Goal: Task Accomplishment & Management: Manage account settings

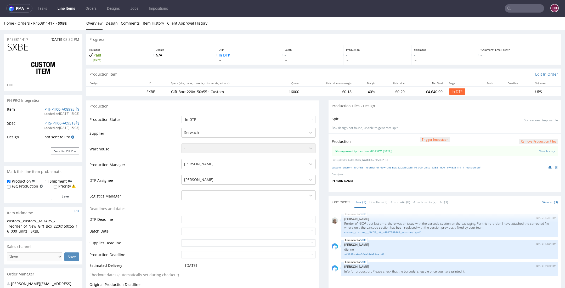
click at [64, 7] on link "Line Items" at bounding box center [66, 8] width 24 height 8
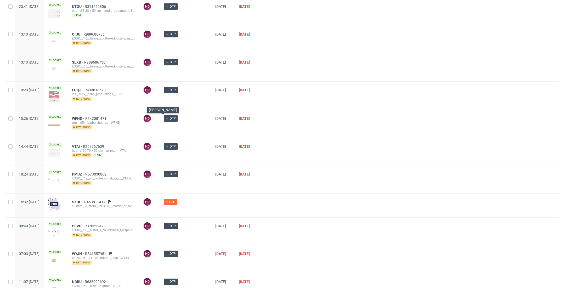
scroll to position [253, 0]
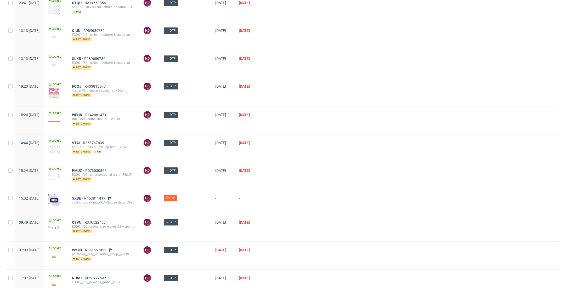
click at [84, 196] on span "SXBE" at bounding box center [78, 198] width 12 height 4
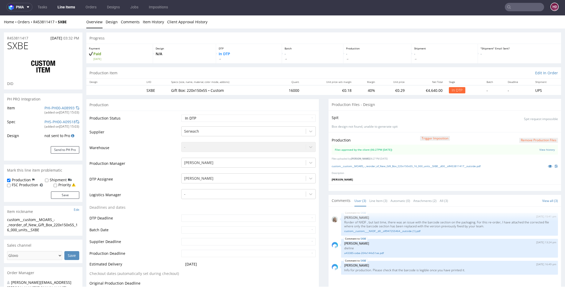
click at [243, 113] on div "Production Status Waiting for Artwork Waiting for Diecut Waiting for Mockup Wai…" at bounding box center [202, 238] width 233 height 254
click at [243, 116] on select "Waiting for Artwork Waiting for Diecut Waiting for Mockup Waiting for DTP Waiti…" at bounding box center [248, 118] width 135 height 7
select select "dtp_production_ready"
click at [181, 115] on select "Waiting for Artwork Waiting for Diecut Waiting for Mockup Waiting for DTP Waiti…" at bounding box center [248, 118] width 135 height 7
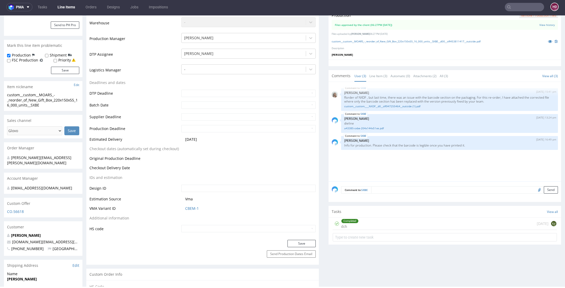
scroll to position [130, 0]
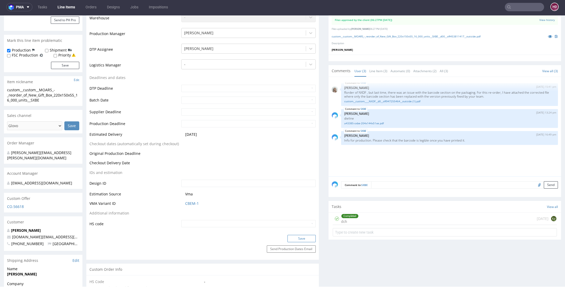
click at [291, 236] on button "Save" at bounding box center [302, 238] width 28 height 7
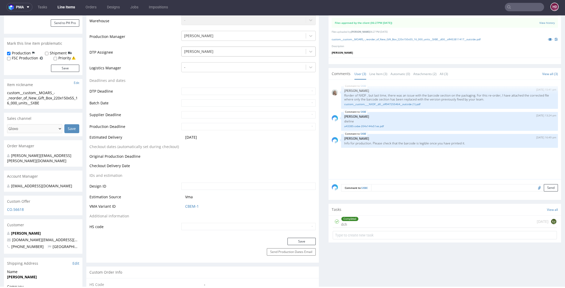
scroll to position [34, 0]
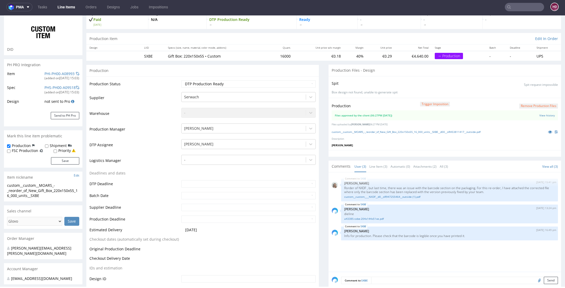
click at [63, 8] on link "Line Items" at bounding box center [66, 7] width 24 height 8
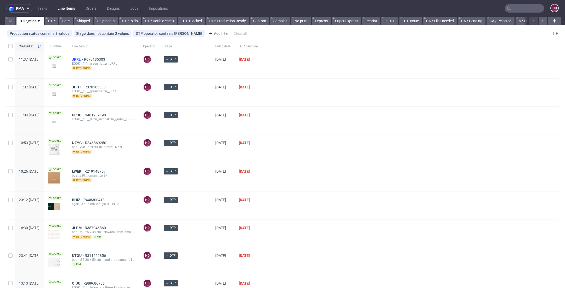
click at [84, 61] on span "JRRL" at bounding box center [78, 59] width 12 height 4
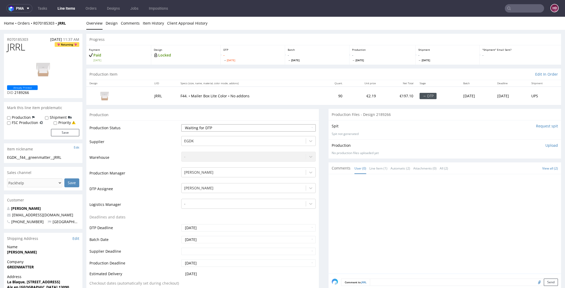
click at [200, 128] on select "Waiting for Artwork Waiting for Diecut Waiting for Mockup Waiting for DTP Waiti…" at bounding box center [248, 127] width 135 height 7
click at [67, 8] on link "Line Items" at bounding box center [66, 8] width 24 height 8
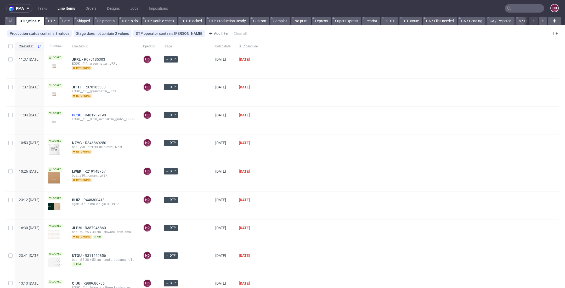
click at [85, 114] on span "UCSO" at bounding box center [78, 115] width 13 height 4
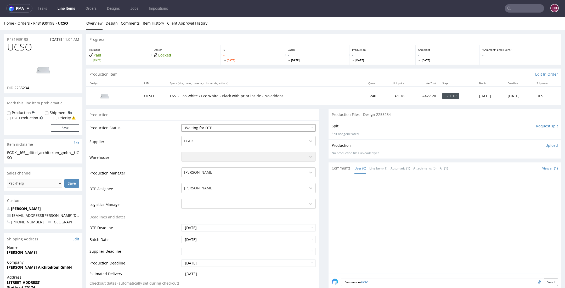
click at [205, 127] on select "Waiting for Artwork Waiting for Diecut Waiting for Mockup Waiting for DTP Waiti…" at bounding box center [248, 127] width 135 height 7
select select "dtp_in_process"
click at [181, 124] on select "Waiting for Artwork Waiting for Diecut Waiting for Mockup Waiting for DTP Waiti…" at bounding box center [248, 127] width 135 height 7
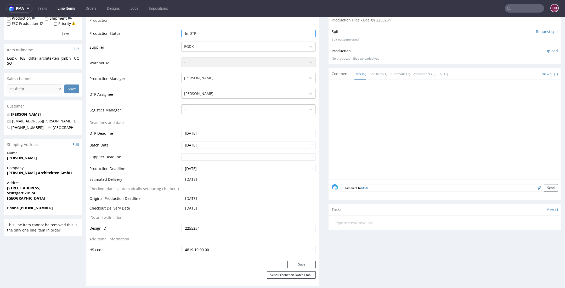
scroll to position [104, 0]
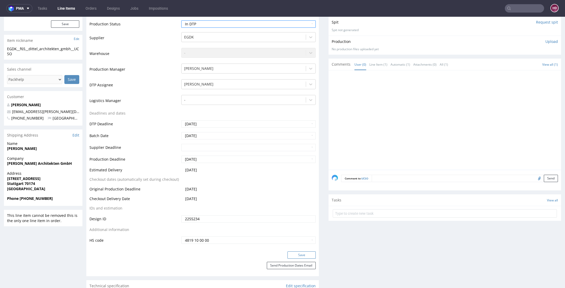
click at [290, 256] on button "Save" at bounding box center [302, 254] width 28 height 7
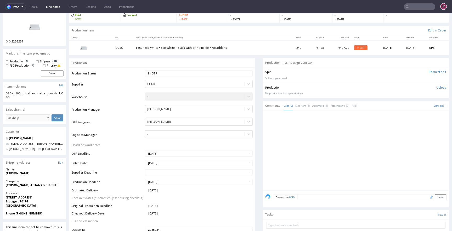
scroll to position [0, 0]
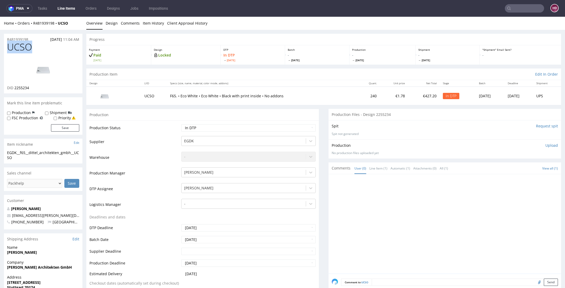
drag, startPoint x: 35, startPoint y: 49, endPoint x: 6, endPoint y: 50, distance: 28.8
click at [6, 50] on div "UCSO DID 2255234" at bounding box center [43, 68] width 79 height 52
copy span "UCSO"
drag, startPoint x: 32, startPoint y: 87, endPoint x: 13, endPoint y: 85, distance: 18.9
click at [13, 85] on div "UCSO DID 2255234" at bounding box center [43, 68] width 79 height 52
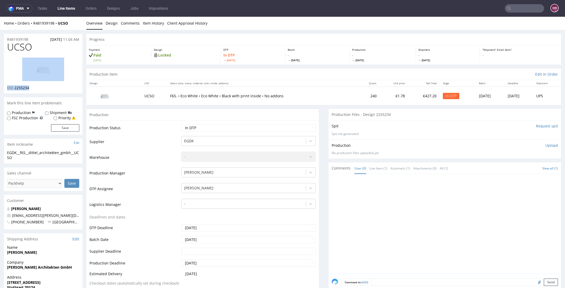
click at [30, 89] on div "DID 2255234" at bounding box center [43, 87] width 72 height 5
drag, startPoint x: 31, startPoint y: 89, endPoint x: 14, endPoint y: 87, distance: 17.0
click at [14, 87] on div "DID 2255234" at bounding box center [43, 87] width 72 height 5
copy span "2255234"
click at [46, 71] on img at bounding box center [43, 70] width 42 height 24
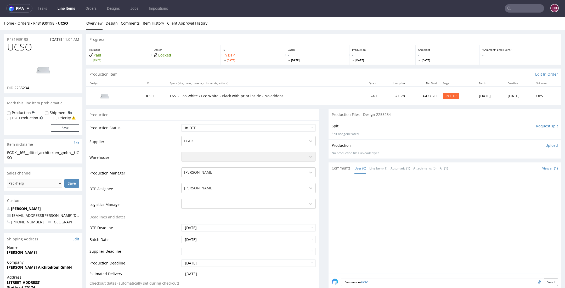
click at [37, 159] on div "EGDK__f65__dittel_architekten_gmbh__UCSO" at bounding box center [43, 155] width 72 height 10
drag, startPoint x: 37, startPoint y: 159, endPoint x: 3, endPoint y: 147, distance: 36.0
click at [19, 157] on div "EGDK__f65__dittel_architekten_gmbh__UCSO" at bounding box center [43, 155] width 72 height 10
drag, startPoint x: 18, startPoint y: 158, endPoint x: 8, endPoint y: 153, distance: 11.9
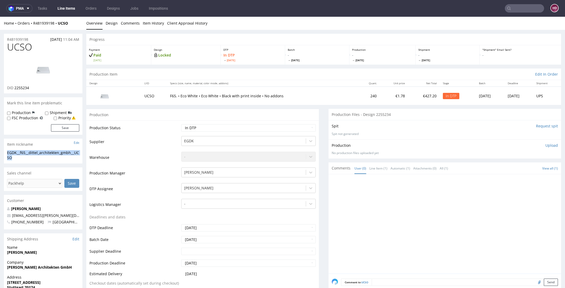
click at [7, 152] on div "EGDK__f65__dittel_architekten_gmbh__UCSO" at bounding box center [43, 155] width 72 height 10
copy div "EGDK__f65__dittel_architekten_gmbh__UCSO"
drag, startPoint x: 33, startPoint y: 38, endPoint x: -4, endPoint y: 38, distance: 37.7
copy p "R481939198"
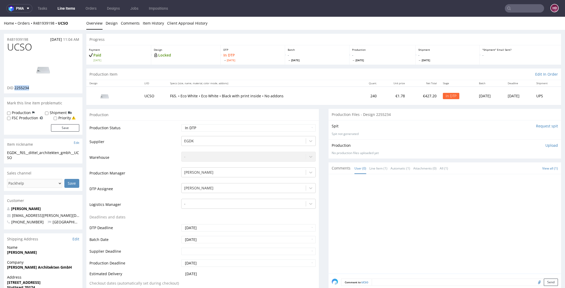
drag, startPoint x: 32, startPoint y: 88, endPoint x: 15, endPoint y: 88, distance: 17.3
click at [15, 88] on div "DID 2255234" at bounding box center [43, 87] width 72 height 5
copy span "2255234"
click at [40, 67] on img at bounding box center [43, 70] width 42 height 24
drag, startPoint x: 37, startPoint y: 47, endPoint x: -13, endPoint y: 48, distance: 50.8
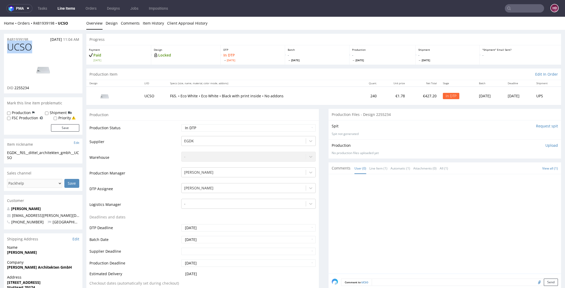
copy span "UCSO"
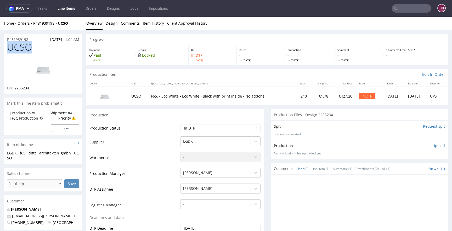
click at [433, 145] on p "Upload" at bounding box center [439, 145] width 13 height 5
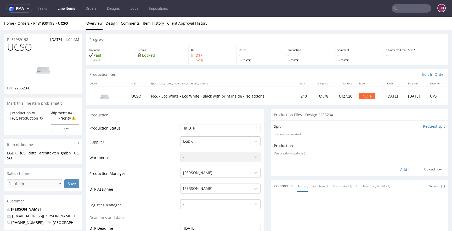
click at [400, 169] on div "Add files" at bounding box center [408, 169] width 26 height 8
type input "C:\fakepath\EGDK__f65__dittel_architekten_gmbh__UCSO__d2255234__oR481939198__ou…"
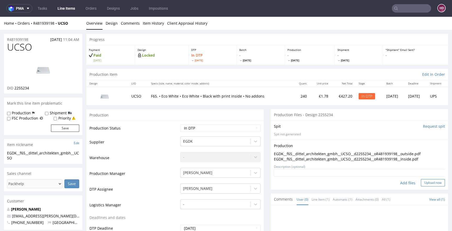
click at [425, 182] on button "Upload now" at bounding box center [433, 182] width 24 height 7
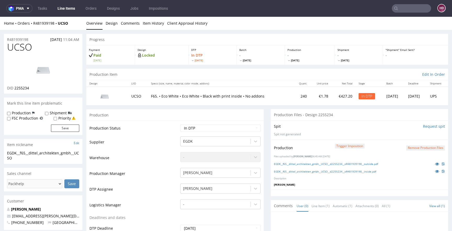
click at [184, 132] on td "Waiting for Artwork Waiting for Diecut Waiting for Mockup Waiting for DTP Waiti…" at bounding box center [220, 130] width 82 height 12
click at [184, 130] on select "Waiting for Artwork Waiting for Diecut Waiting for Mockup Waiting for DTP Waiti…" at bounding box center [220, 127] width 80 height 7
select select "dtp_production_ready"
click at [180, 124] on select "Waiting for Artwork Waiting for Diecut Waiting for Mockup Waiting for DTP Waiti…" at bounding box center [220, 127] width 80 height 7
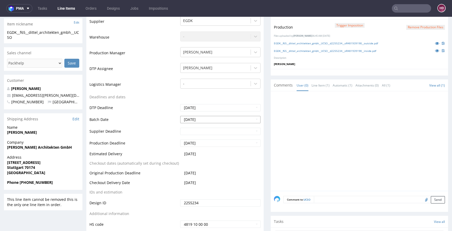
scroll to position [160, 0]
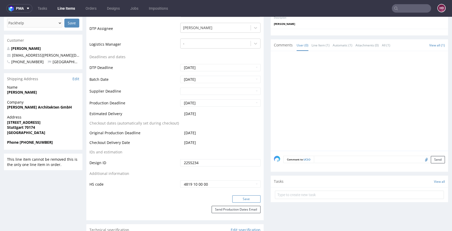
click at [242, 197] on button "Save" at bounding box center [246, 198] width 28 height 7
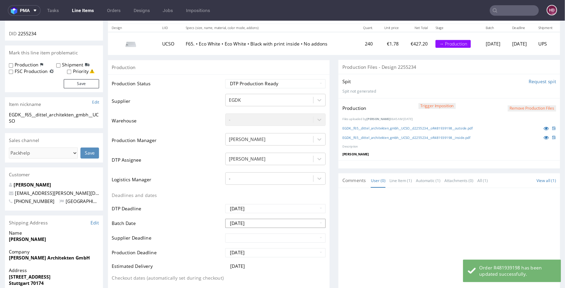
scroll to position [59, 0]
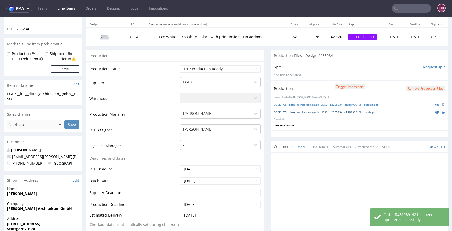
click at [301, 111] on link "EGDK__f65__dittel_architekten_gmbh__UCSO__d2255234__oR481939198__inside.pdf" at bounding box center [325, 112] width 102 height 4
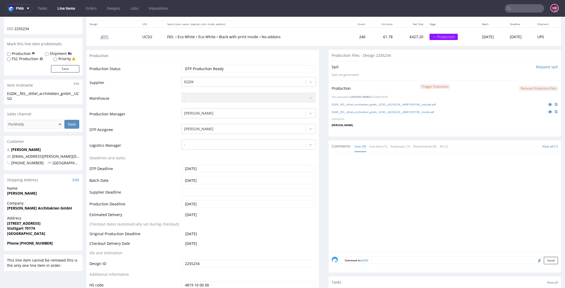
click at [63, 12] on link "Line Items" at bounding box center [66, 8] width 24 height 8
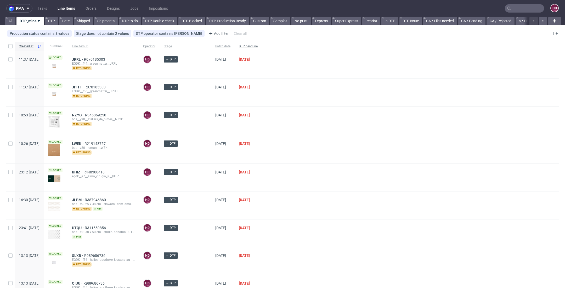
click at [235, 45] on div "DTP deadline" at bounding box center [248, 46] width 27 height 9
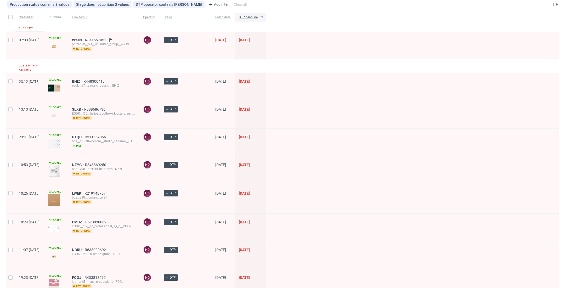
scroll to position [79, 0]
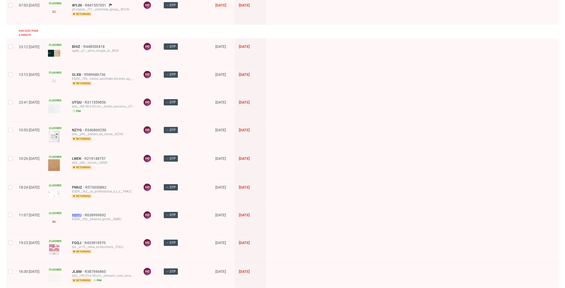
click at [85, 213] on span "NBRU" at bounding box center [78, 215] width 13 height 4
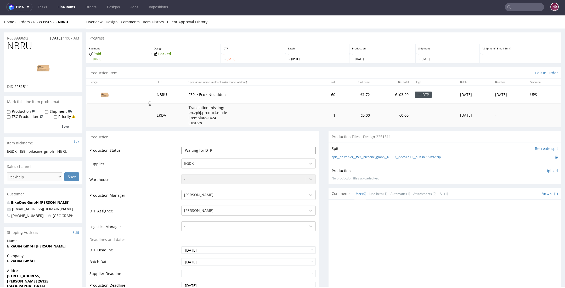
click at [202, 152] on select "Waiting for Artwork Waiting for Diecut Waiting for Mockup Waiting for DTP Waiti…" at bounding box center [248, 150] width 135 height 7
select select "dtp_in_process"
click at [181, 147] on select "Waiting for Artwork Waiting for Diecut Waiting for Mockup Waiting for DTP Waiti…" at bounding box center [248, 150] width 135 height 7
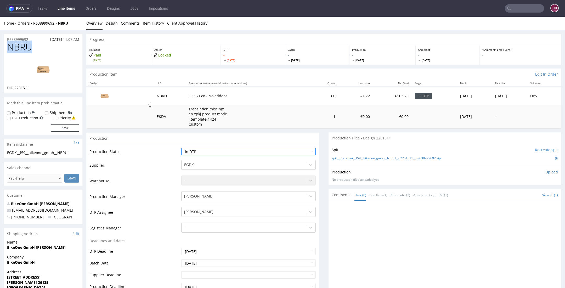
drag, startPoint x: 29, startPoint y: 48, endPoint x: 0, endPoint y: 44, distance: 29.5
copy span "NBRU"
drag, startPoint x: 30, startPoint y: 89, endPoint x: 15, endPoint y: 88, distance: 14.4
click at [15, 88] on div "DID 2251511" at bounding box center [43, 87] width 72 height 5
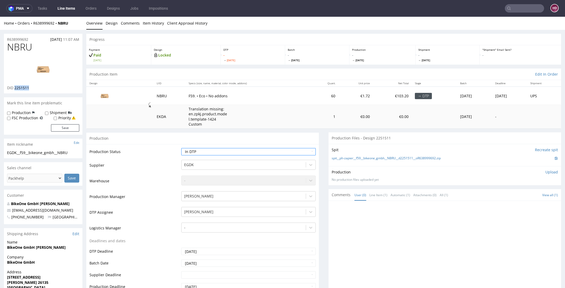
copy span "2251511"
click at [42, 68] on img at bounding box center [43, 70] width 42 height 24
click at [117, 23] on li "Design" at bounding box center [113, 23] width 15 height 5
click at [116, 26] on link "Design" at bounding box center [112, 23] width 12 height 13
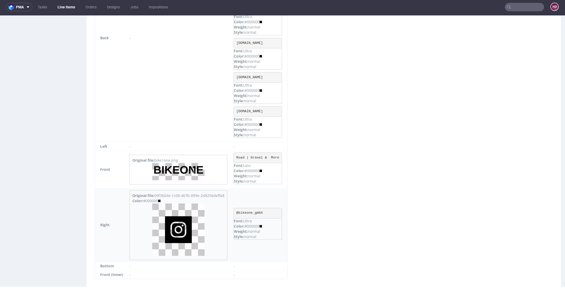
scroll to position [441, 0]
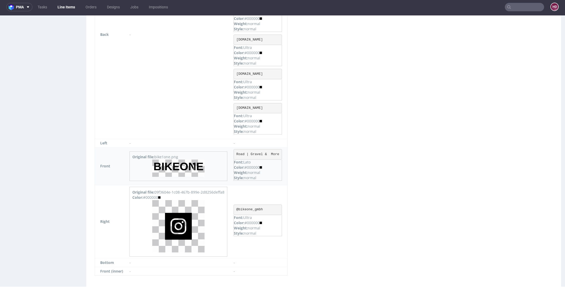
drag, startPoint x: 240, startPoint y: 150, endPoint x: 272, endPoint y: 147, distance: 32.0
click at [272, 149] on pre "Road | Gravel & More" at bounding box center [258, 154] width 48 height 10
click at [272, 151] on pre "Road | Gravel & More" at bounding box center [258, 154] width 48 height 10
drag, startPoint x: 271, startPoint y: 151, endPoint x: 282, endPoint y: 164, distance: 16.3
click at [278, 152] on pre "Road | Gravel & More" at bounding box center [258, 154] width 48 height 10
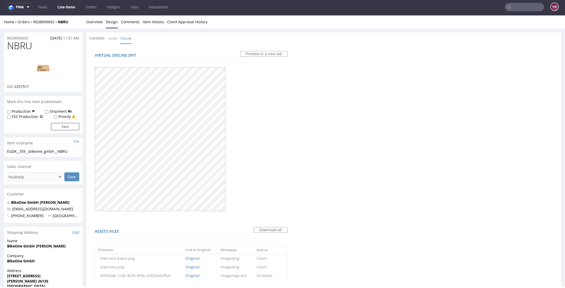
scroll to position [0, 0]
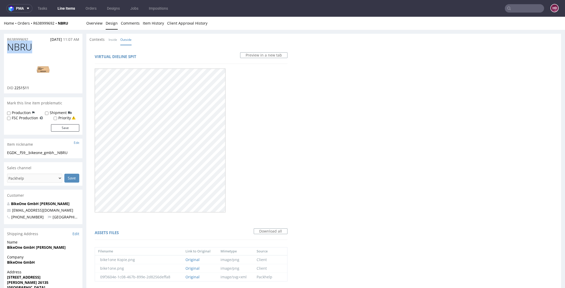
drag, startPoint x: 47, startPoint y: 48, endPoint x: -32, endPoint y: 43, distance: 79.2
copy span "NBRU"
drag, startPoint x: 70, startPoint y: 153, endPoint x: 5, endPoint y: 153, distance: 64.4
click at [5, 153] on div "EGDK__f59__bikeone_gmbh__NBRU EGDK__f59 __bikeone_gmbh__NBRU Update" at bounding box center [43, 154] width 79 height 8
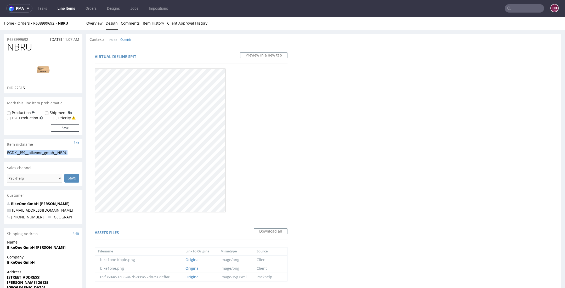
copy div "EGDK__f59__bikeone_gmbh__NBRU"
drag, startPoint x: 33, startPoint y: 41, endPoint x: -14, endPoint y: 39, distance: 47.4
drag, startPoint x: 31, startPoint y: 88, endPoint x: 14, endPoint y: 88, distance: 17.3
click at [14, 88] on div "DID 2251511" at bounding box center [43, 87] width 72 height 5
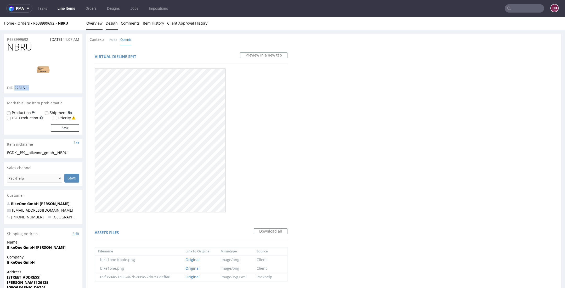
click at [96, 24] on link "Overview" at bounding box center [94, 23] width 16 height 13
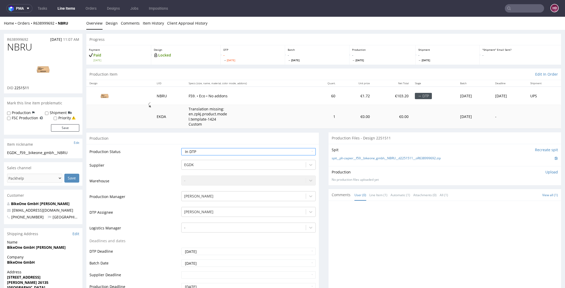
click at [546, 172] on p "Upload" at bounding box center [552, 172] width 13 height 5
click at [514, 197] on div "Add files" at bounding box center [521, 196] width 26 height 8
type input "C:\fakepath\EGDK__f59__bikeone_gmbh__NBRU__d2251511__oR638999692.pdf"
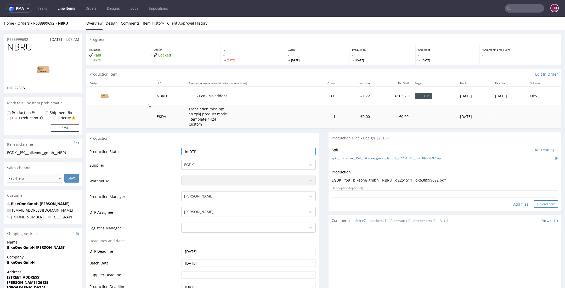
click at [534, 203] on button "Upload now" at bounding box center [546, 203] width 24 height 7
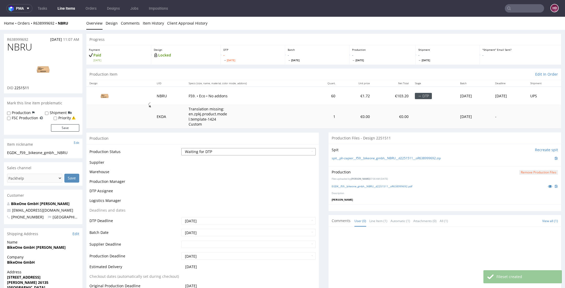
click at [190, 150] on select "Waiting for Artwork Waiting for Diecut Waiting for Mockup Waiting for DTP Waiti…" at bounding box center [248, 151] width 135 height 7
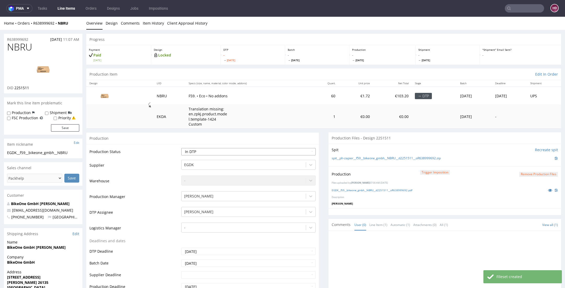
click at [181, 148] on select "Waiting for Artwork Waiting for Diecut Waiting for Mockup Waiting for DTP Waiti…" at bounding box center [248, 151] width 135 height 7
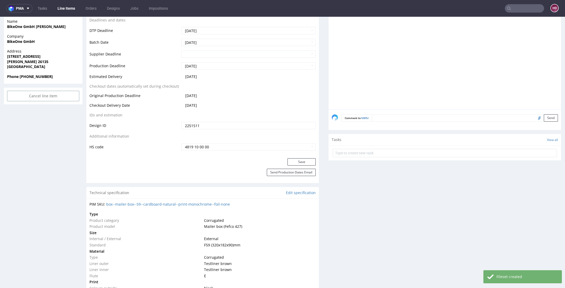
scroll to position [234, 0]
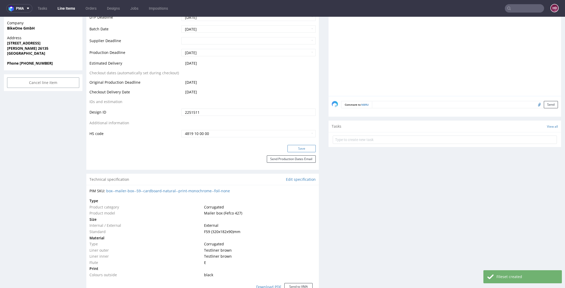
click at [292, 145] on button "Save" at bounding box center [302, 148] width 28 height 7
click at [289, 149] on button "Save" at bounding box center [302, 148] width 28 height 7
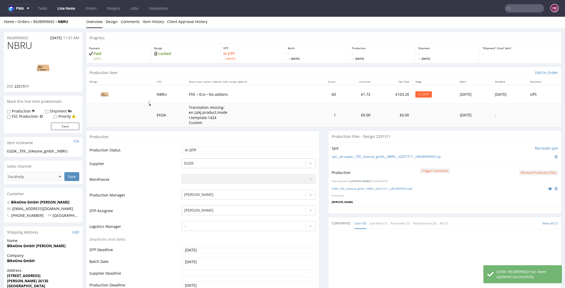
scroll to position [0, 0]
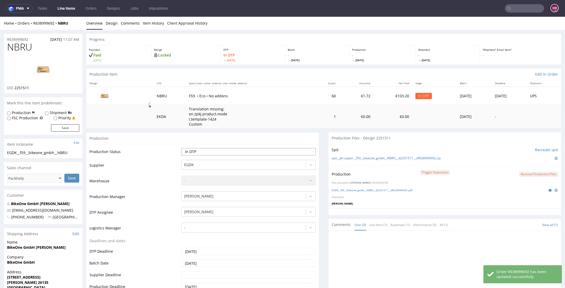
click at [266, 151] on select "Waiting for Artwork Waiting for Diecut Waiting for Mockup Waiting for DTP Waiti…" at bounding box center [248, 151] width 135 height 7
select select "dtp_production_ready"
click at [181, 148] on select "Waiting for Artwork Waiting for Diecut Waiting for Mockup Waiting for DTP Waiti…" at bounding box center [248, 151] width 135 height 7
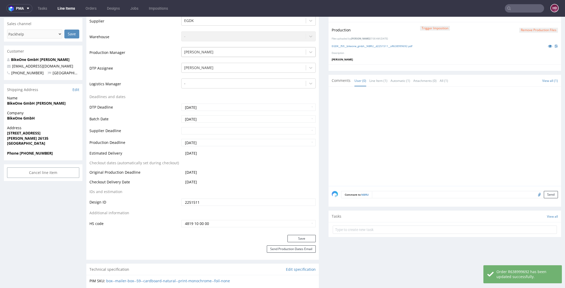
scroll to position [145, 0]
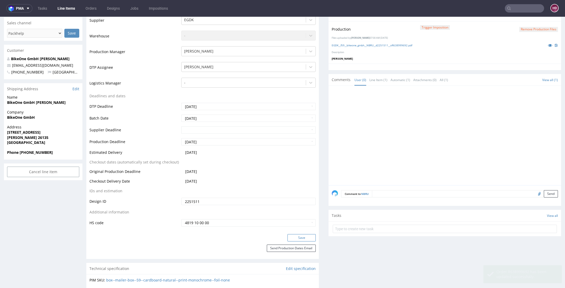
click at [289, 237] on button "Save" at bounding box center [302, 237] width 28 height 7
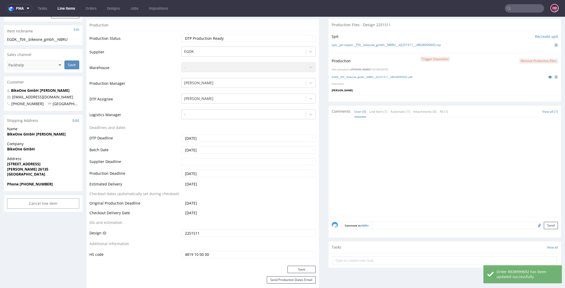
scroll to position [106, 0]
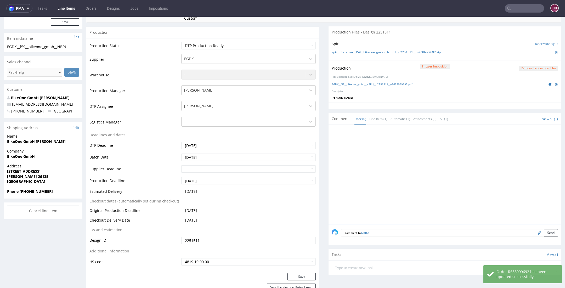
click at [489, 80] on div "Production Trigger Imposition Remove production files Files uploaded by [PERSON…" at bounding box center [445, 81] width 233 height 42
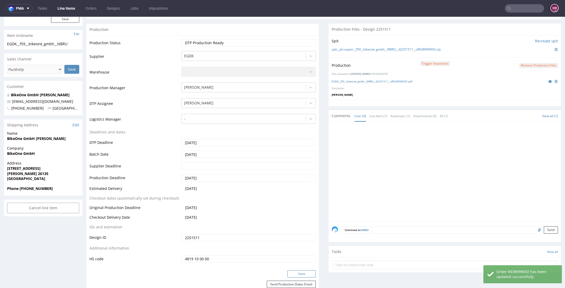
click at [305, 272] on button "Save" at bounding box center [302, 273] width 28 height 7
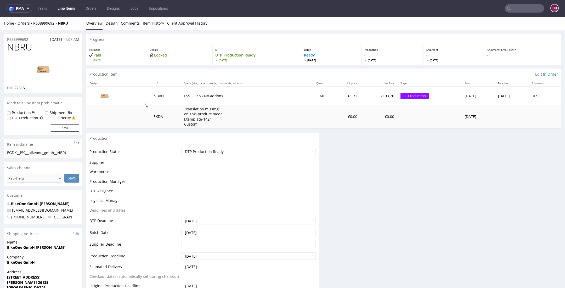
scroll to position [107, 0]
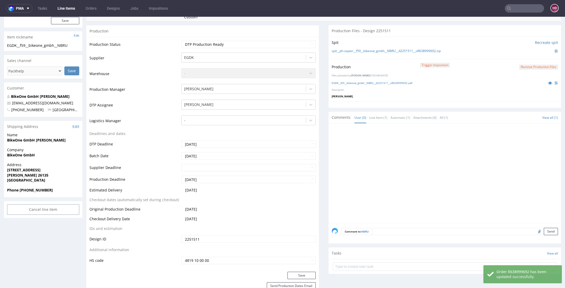
click at [63, 13] on nav "pma Tasks Line Items Orders Designs Jobs Impositions HD" at bounding box center [282, 8] width 565 height 17
click at [64, 11] on link "Line Items" at bounding box center [66, 8] width 24 height 8
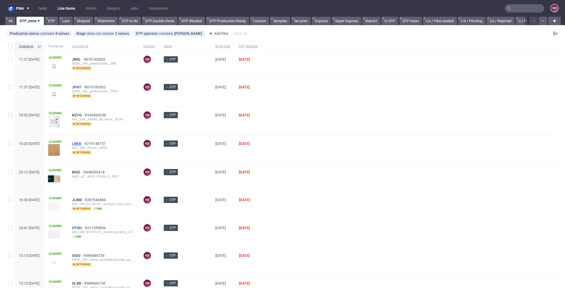
click at [85, 143] on span "LWEK" at bounding box center [78, 144] width 13 height 4
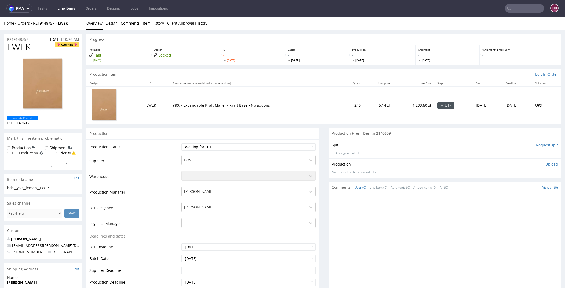
click at [23, 77] on img at bounding box center [43, 85] width 42 height 54
click at [110, 24] on link "Design" at bounding box center [112, 23] width 12 height 13
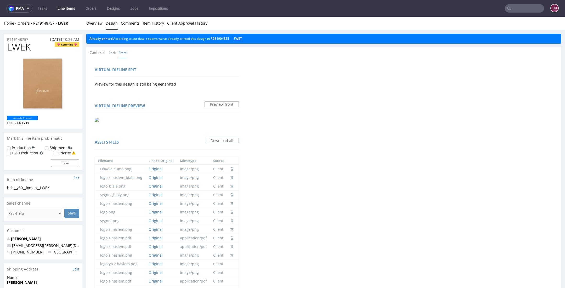
click at [242, 38] on link "FWET" at bounding box center [238, 38] width 8 height 4
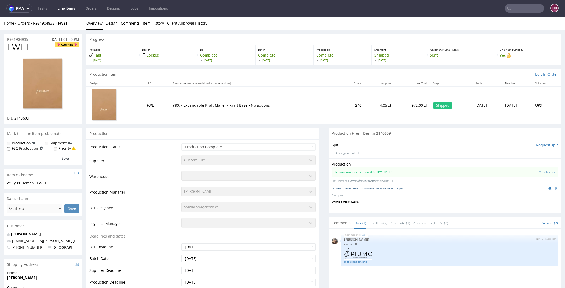
click at [363, 188] on link "cc__y80__loman__FWET__d2140609__oR981904835__v5.pdf" at bounding box center [368, 189] width 72 height 4
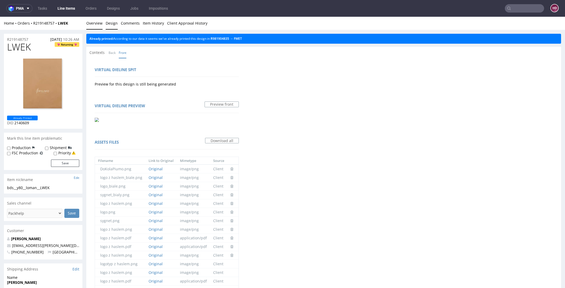
click at [100, 25] on link "Overview" at bounding box center [94, 23] width 16 height 13
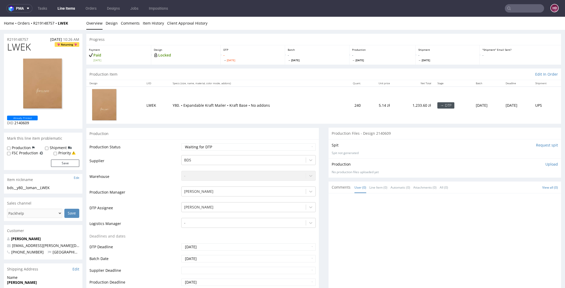
click at [31, 48] on h1 "LWEK Returning" at bounding box center [43, 47] width 72 height 10
drag, startPoint x: 25, startPoint y: 48, endPoint x: -1, endPoint y: 44, distance: 26.6
drag, startPoint x: 15, startPoint y: 124, endPoint x: 32, endPoint y: 126, distance: 17.7
click at [32, 126] on div "LWEK Returning Already Printed DID 2140609" at bounding box center [43, 85] width 79 height 87
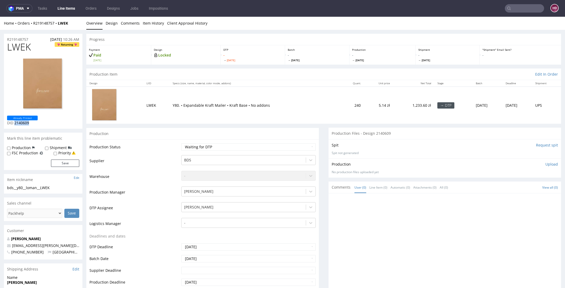
click at [55, 189] on div "bds__y80__loman__LWEK" at bounding box center [43, 187] width 72 height 5
drag, startPoint x: 33, startPoint y: 187, endPoint x: 0, endPoint y: 187, distance: 33.0
click at [31, 38] on div "R219148757 01.09.2025 10:26 AM" at bounding box center [43, 38] width 79 height 8
drag, startPoint x: 1, startPoint y: 37, endPoint x: -13, endPoint y: 37, distance: 14.1
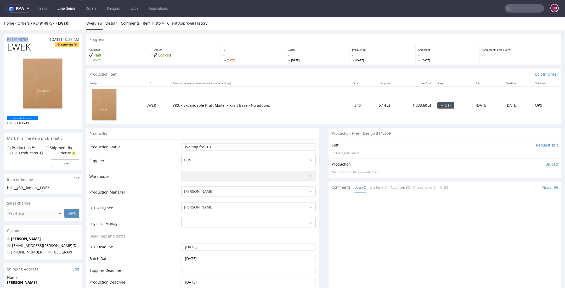
drag, startPoint x: 21, startPoint y: 123, endPoint x: 14, endPoint y: 123, distance: 7.1
click at [14, 123] on p "DID 2140609" at bounding box center [22, 122] width 31 height 5
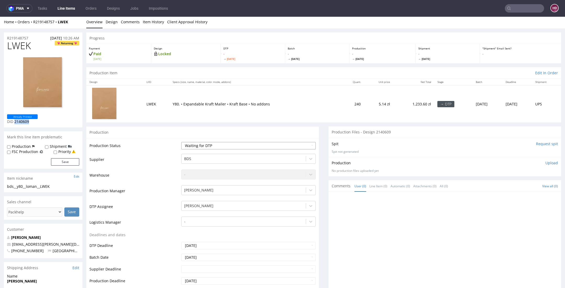
click at [215, 145] on select "Waiting for Artwork Waiting for Diecut Waiting for Mockup Waiting for DTP Waiti…" at bounding box center [248, 145] width 135 height 7
select select "dtp_in_process"
click at [181, 142] on select "Waiting for Artwork Waiting for Diecut Waiting for Mockup Waiting for DTP Waiti…" at bounding box center [248, 145] width 135 height 7
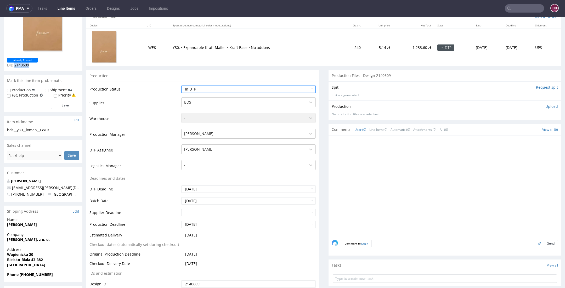
scroll to position [112, 0]
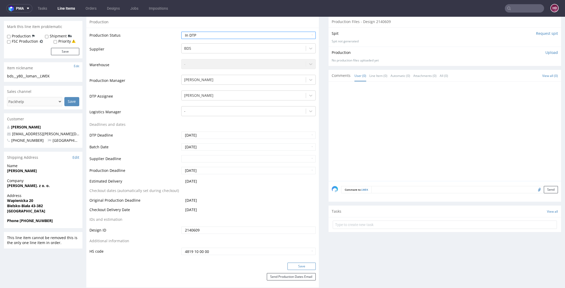
click at [309, 265] on button "Save" at bounding box center [302, 266] width 28 height 7
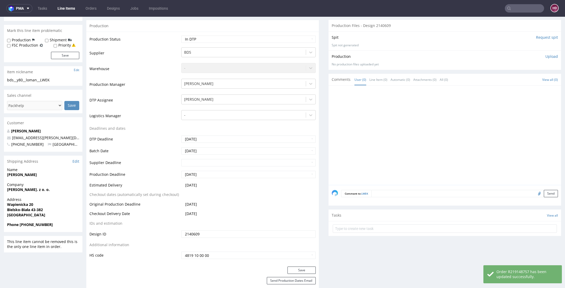
scroll to position [0, 0]
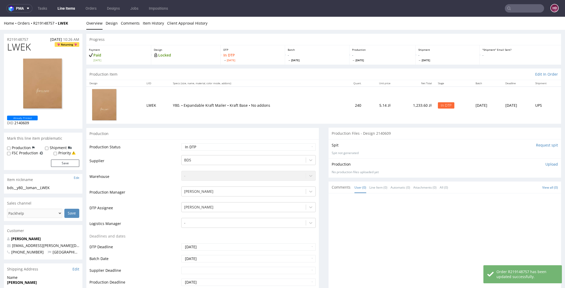
click at [546, 164] on p "Upload" at bounding box center [552, 164] width 13 height 5
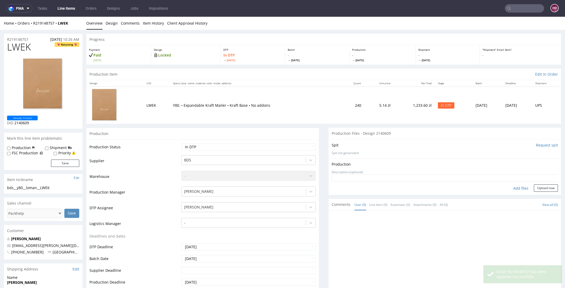
click at [509, 189] on div "Add files" at bounding box center [521, 188] width 26 height 8
type input "C:\fakepath\bds__y80__loman__LWEK__d2140609__oR219148757.pdf"
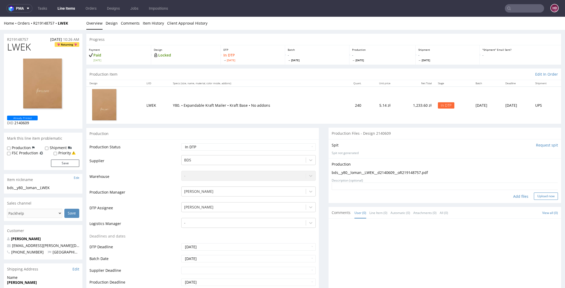
click at [535, 197] on button "Upload now" at bounding box center [546, 196] width 24 height 7
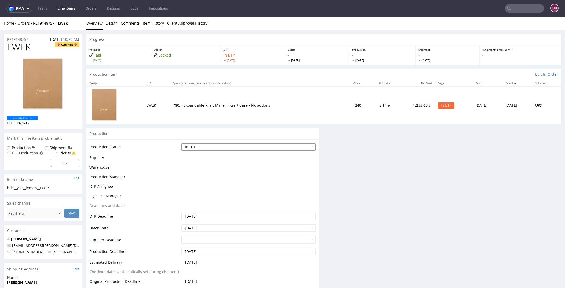
click at [232, 150] on select "Waiting for Artwork Waiting for Diecut Waiting for Mockup Waiting for DTP Waiti…" at bounding box center [248, 146] width 135 height 7
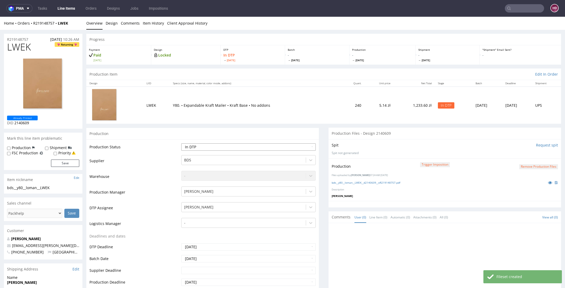
select select "dtp_production_ready"
click at [181, 143] on select "Waiting for Artwork Waiting for Diecut Waiting for Mockup Waiting for DTP Waiti…" at bounding box center [248, 146] width 135 height 7
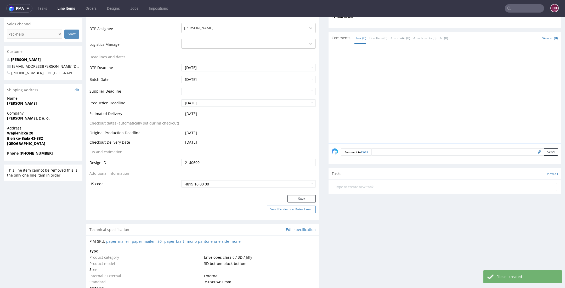
scroll to position [172, 0]
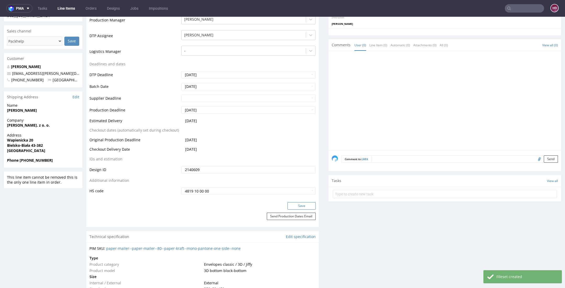
click at [300, 203] on button "Save" at bounding box center [302, 205] width 28 height 7
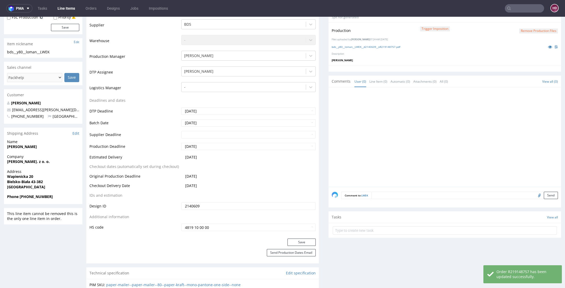
scroll to position [30, 0]
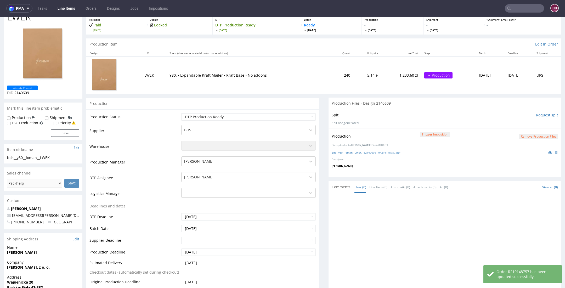
click at [71, 9] on link "Line Items" at bounding box center [66, 8] width 24 height 8
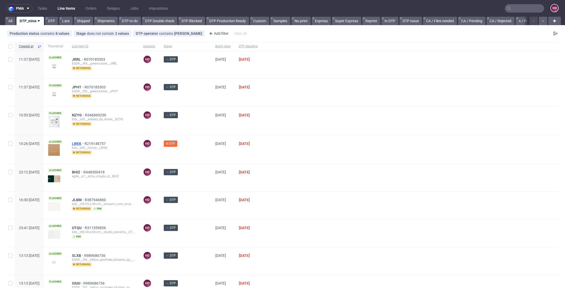
click at [85, 142] on span "LWEK" at bounding box center [78, 144] width 13 height 4
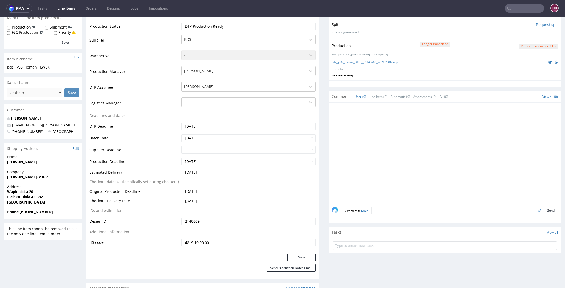
scroll to position [120, 0]
click at [301, 255] on button "Save" at bounding box center [302, 258] width 28 height 7
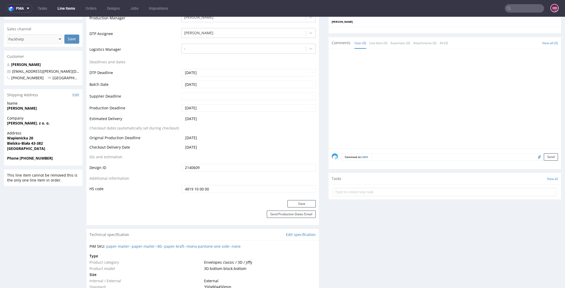
scroll to position [213, 0]
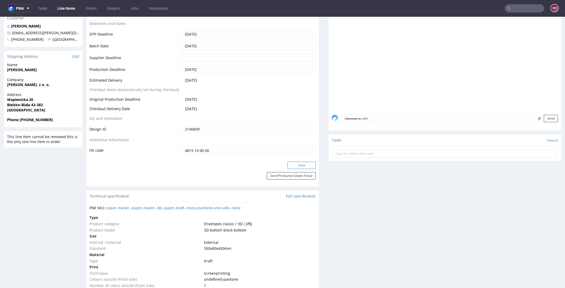
click at [288, 167] on button "Save" at bounding box center [302, 165] width 28 height 7
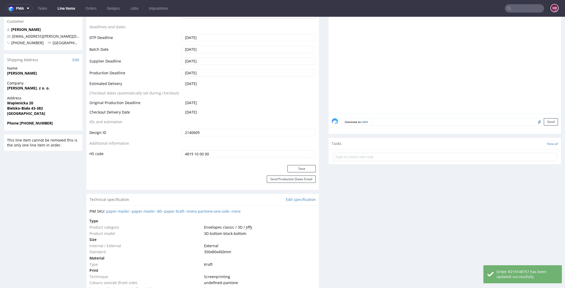
scroll to position [0, 0]
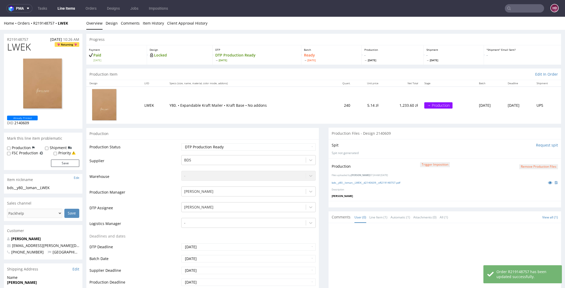
click at [64, 7] on link "Line Items" at bounding box center [66, 8] width 24 height 8
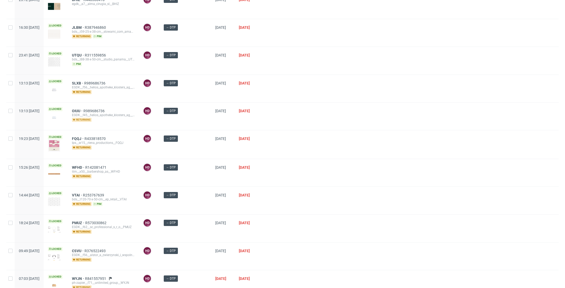
scroll to position [192, 0]
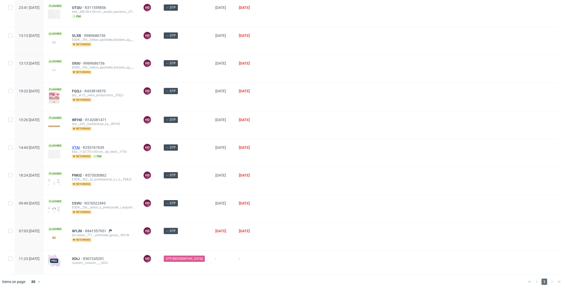
click at [83, 145] on span "VTAI" at bounding box center [77, 147] width 11 height 4
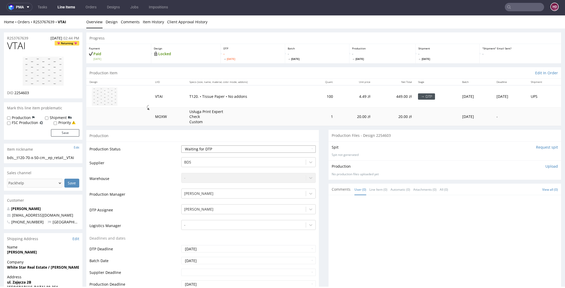
click at [236, 150] on select "Waiting for Artwork Waiting for Diecut Waiting for Mockup Waiting for DTP Waiti…" at bounding box center [248, 148] width 135 height 7
select select "dtp_in_process"
click at [181, 145] on select "Waiting for Artwork Waiting for Diecut Waiting for Mockup Waiting for DTP Waiti…" at bounding box center [248, 148] width 135 height 7
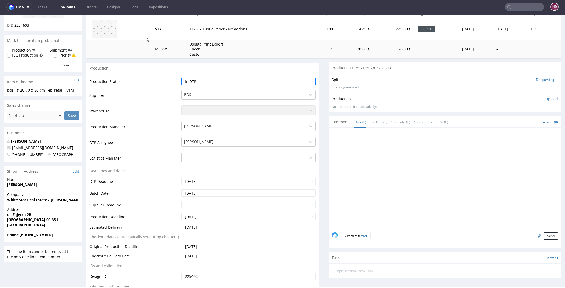
scroll to position [114, 0]
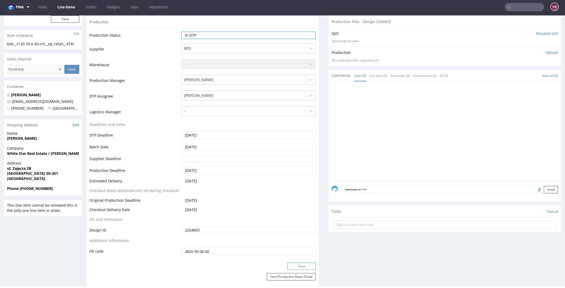
click at [294, 266] on button "Save" at bounding box center [302, 266] width 28 height 7
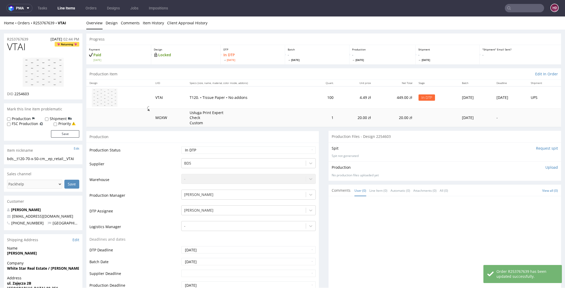
scroll to position [0, 0]
click at [110, 22] on link "Design" at bounding box center [112, 23] width 12 height 13
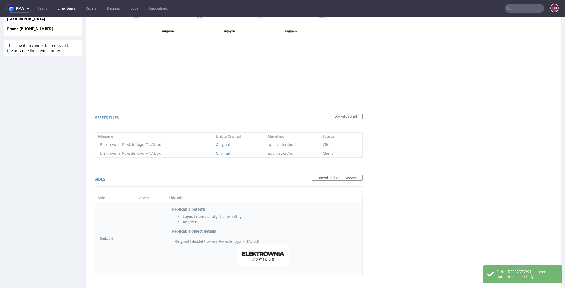
scroll to position [273, 0]
click at [250, 251] on img at bounding box center [263, 257] width 52 height 22
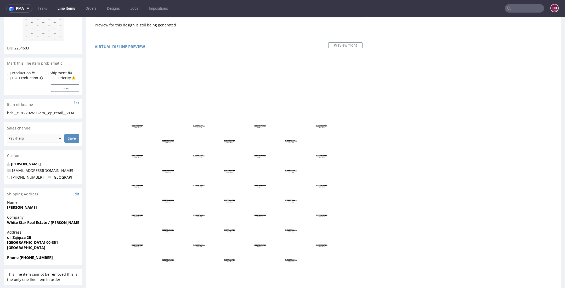
scroll to position [0, 0]
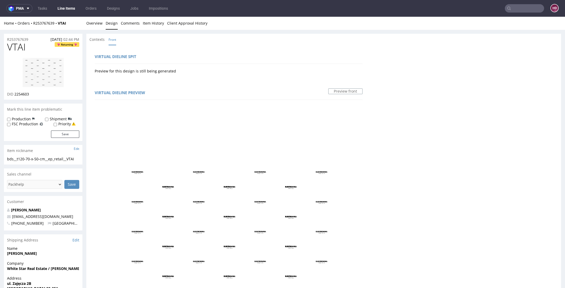
click at [51, 80] on img at bounding box center [43, 73] width 42 height 30
click at [100, 21] on link "Overview" at bounding box center [94, 23] width 16 height 13
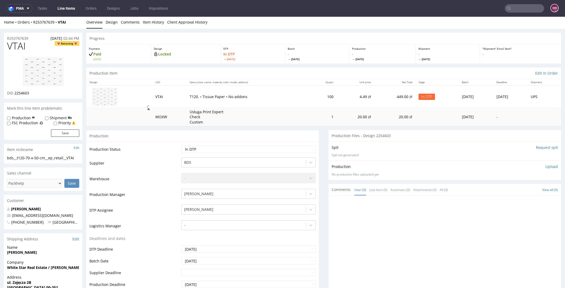
scroll to position [1, 0]
click at [108, 23] on link "Design" at bounding box center [112, 21] width 12 height 13
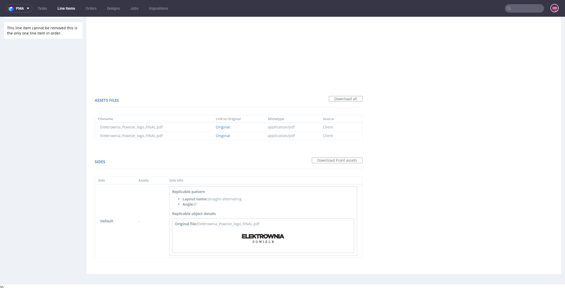
scroll to position [0, 0]
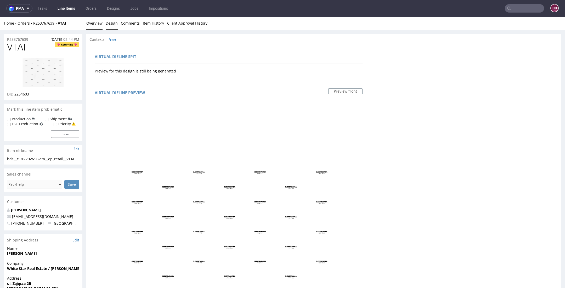
click at [99, 25] on link "Overview" at bounding box center [94, 23] width 16 height 13
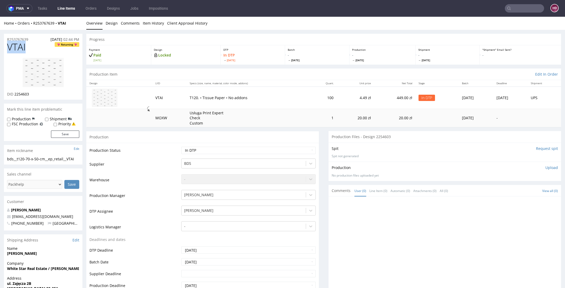
drag, startPoint x: 26, startPoint y: 46, endPoint x: 2, endPoint y: 47, distance: 24.6
drag, startPoint x: 40, startPoint y: 96, endPoint x: 14, endPoint y: 96, distance: 25.1
click at [14, 96] on div "DID 2254603" at bounding box center [43, 94] width 72 height 5
copy span "2254603"
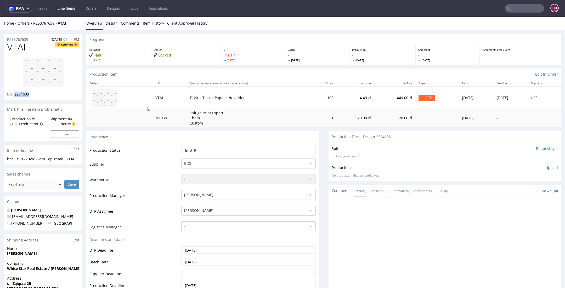
click at [50, 159] on div "bds__t120-70-x-50-cm__ep_retail__VTAI" at bounding box center [43, 158] width 72 height 5
click at [79, 157] on div "bds__t120-70-x-50-cm__ep_retail__VTAI" at bounding box center [43, 158] width 72 height 5
drag, startPoint x: 79, startPoint y: 158, endPoint x: 3, endPoint y: 158, distance: 75.1
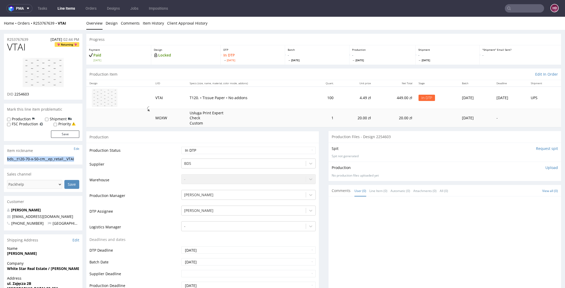
copy div "bds__t120-70-x-50-cm__ep_retail__VTAI"
drag, startPoint x: 32, startPoint y: 39, endPoint x: -13, endPoint y: 38, distance: 45.0
copy p "R253767639"
click at [33, 95] on div "DID 2254603" at bounding box center [43, 94] width 72 height 5
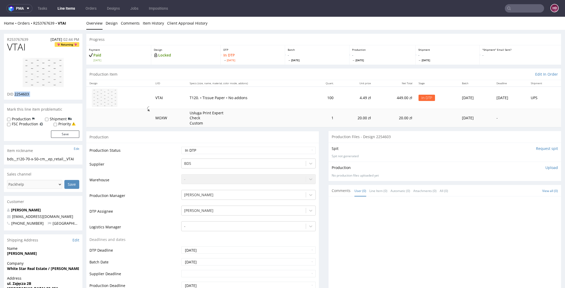
drag, startPoint x: 33, startPoint y: 95, endPoint x: 15, endPoint y: 95, distance: 17.5
click at [15, 95] on div "DID 2254603" at bounding box center [43, 94] width 72 height 5
copy div "2254603"
click at [546, 169] on p "Upload" at bounding box center [552, 167] width 13 height 5
click at [518, 190] on div "Add files" at bounding box center [521, 192] width 26 height 8
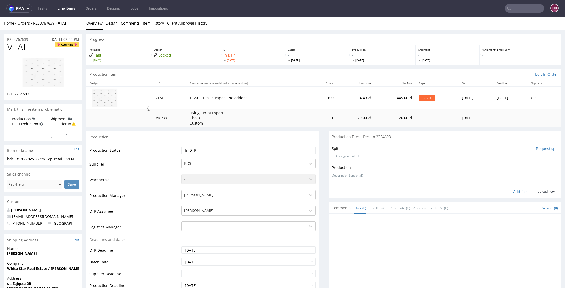
type input "C:\fakepath\bds__t120-70-x-50-cm__ep_retail__VTAI__d2254603__oR253767639.pdf"
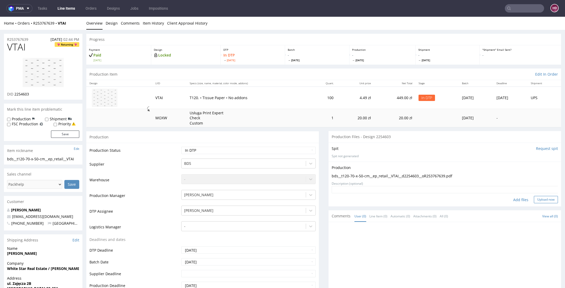
click at [534, 199] on button "Upload now" at bounding box center [546, 199] width 24 height 7
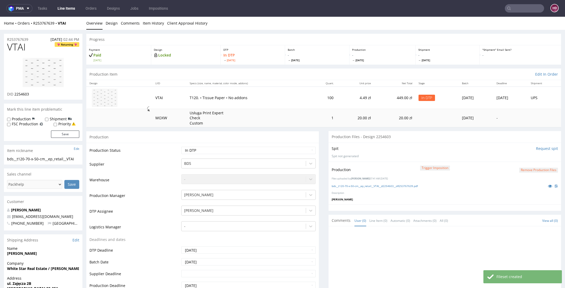
click at [235, 150] on select "Waiting for Artwork Waiting for Diecut Waiting for Mockup Waiting for DTP Waiti…" at bounding box center [248, 150] width 135 height 7
select select "dtp_production_ready"
click at [181, 147] on select "Waiting for Artwork Waiting for Diecut Waiting for Mockup Waiting for DTP Waiti…" at bounding box center [248, 150] width 135 height 7
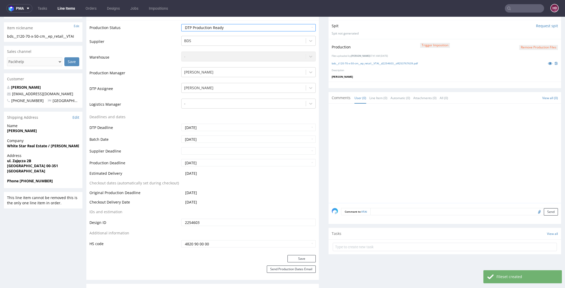
scroll to position [194, 0]
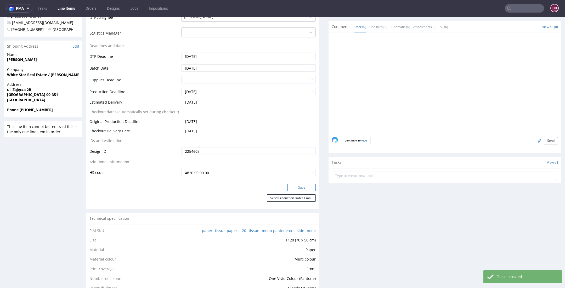
click at [300, 186] on button "Save" at bounding box center [302, 187] width 28 height 7
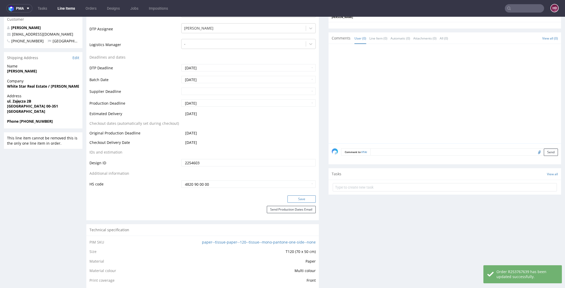
scroll to position [127, 0]
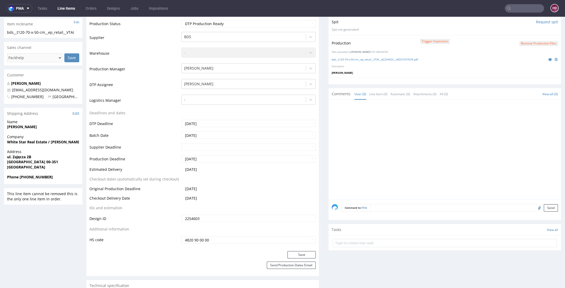
click at [535, 42] on button "Remove production files" at bounding box center [538, 43] width 39 height 5
click at [522, 32] on link "Yes" at bounding box center [520, 31] width 15 height 8
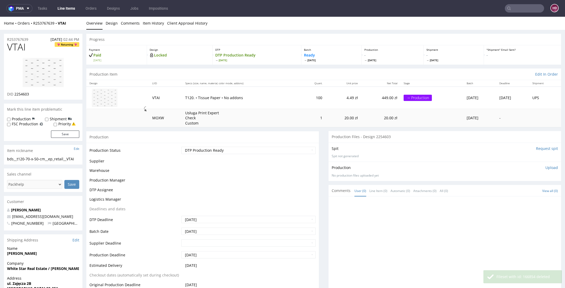
scroll to position [0, 0]
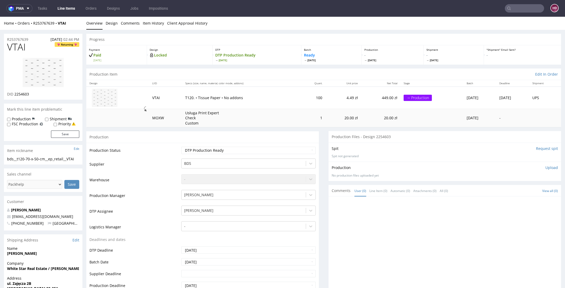
click at [546, 167] on p "Upload" at bounding box center [552, 167] width 13 height 5
click at [511, 191] on div "Add files" at bounding box center [521, 192] width 26 height 8
type input "C:\fakepath\bds__t120-70-x-50-cm__ep_retail__VTAI__d2254603__oR253767639.pdf"
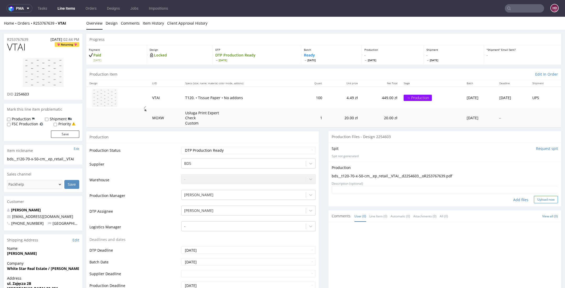
click at [536, 200] on button "Upload now" at bounding box center [546, 199] width 24 height 7
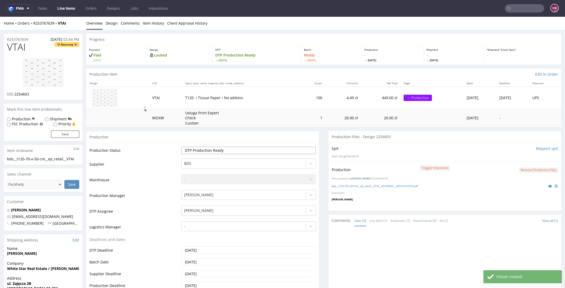
click at [229, 153] on select "Waiting for Artwork Waiting for Diecut Waiting for Mockup Waiting for DTP Waiti…" at bounding box center [248, 150] width 135 height 7
click at [181, 147] on select "Waiting for Artwork Waiting for Diecut Waiting for Mockup Waiting for DTP Waiti…" at bounding box center [248, 150] width 135 height 7
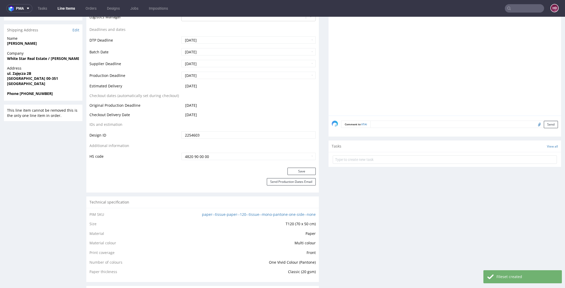
scroll to position [223, 0]
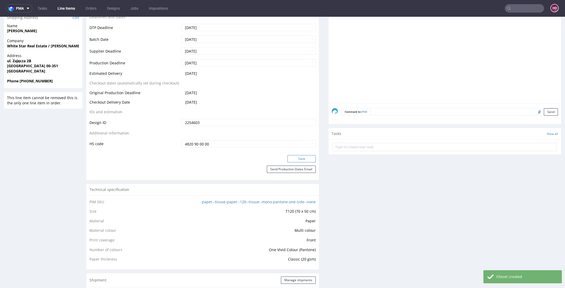
click at [288, 158] on button "Save" at bounding box center [302, 158] width 28 height 7
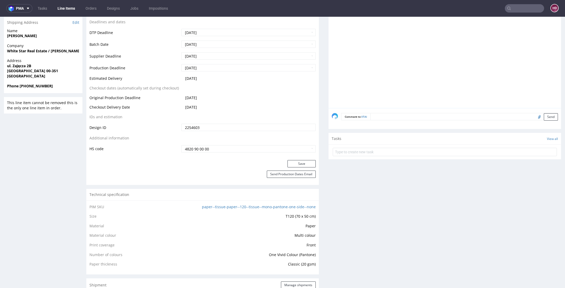
scroll to position [0, 0]
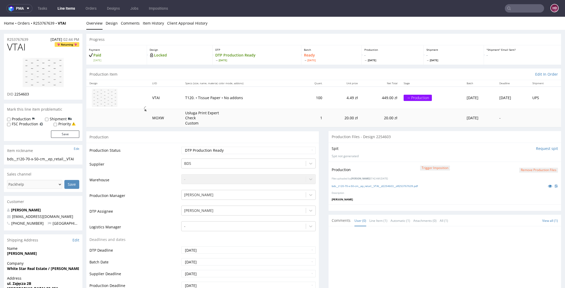
click at [66, 10] on link "Line Items" at bounding box center [66, 8] width 24 height 8
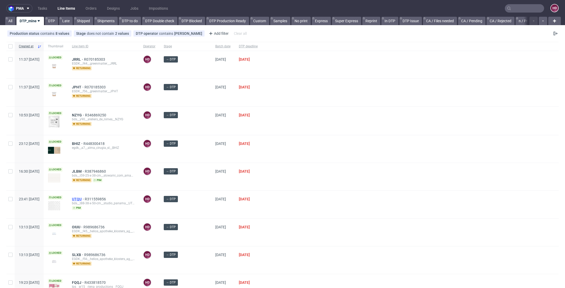
click at [85, 199] on span "UTQU" at bounding box center [78, 199] width 13 height 4
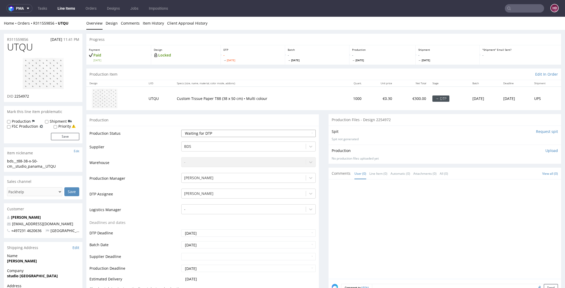
click at [221, 131] on select "Waiting for Artwork Waiting for Diecut Waiting for Mockup Waiting for DTP Waiti…" at bounding box center [248, 133] width 135 height 7
select select "dtp_in_process"
click at [181, 130] on select "Waiting for Artwork Waiting for Diecut Waiting for Mockup Waiting for DTP Waiti…" at bounding box center [248, 133] width 135 height 7
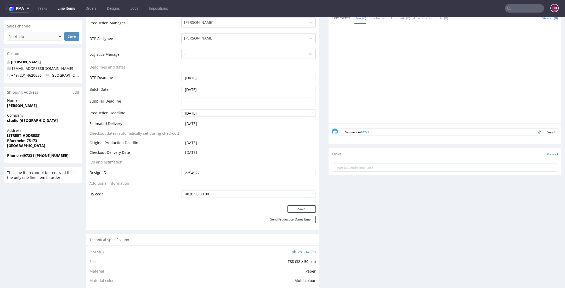
scroll to position [170, 0]
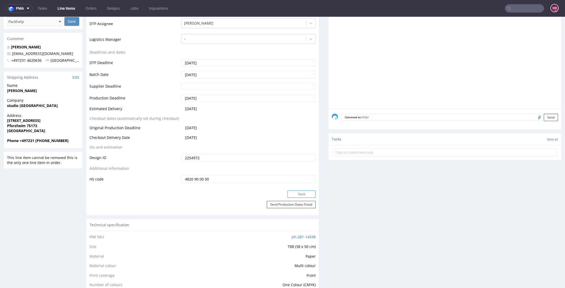
click at [297, 195] on button "Save" at bounding box center [302, 193] width 28 height 7
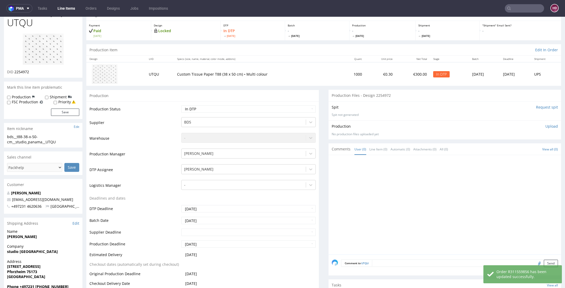
scroll to position [0, 0]
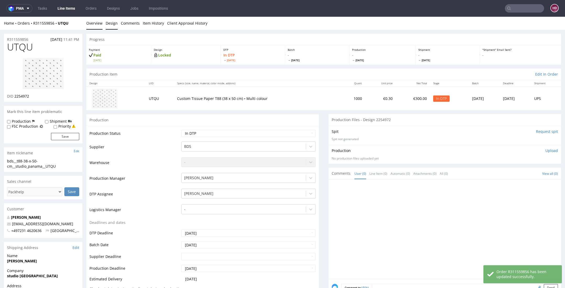
click at [108, 25] on link "Design" at bounding box center [112, 23] width 12 height 13
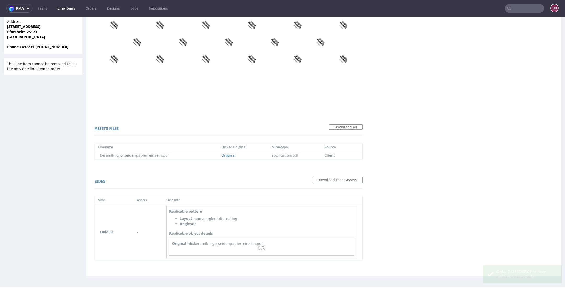
scroll to position [267, 0]
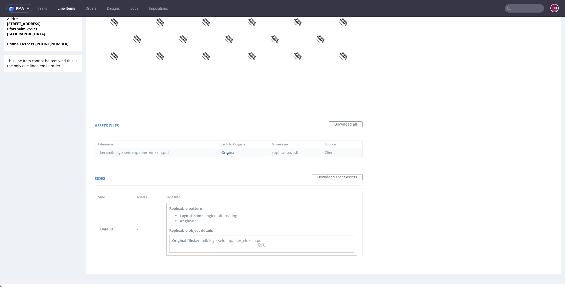
click at [230, 151] on link "Original" at bounding box center [228, 152] width 14 height 5
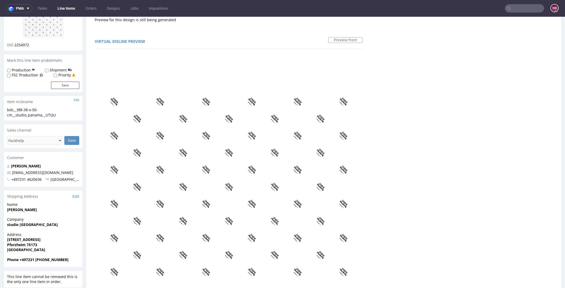
scroll to position [0, 0]
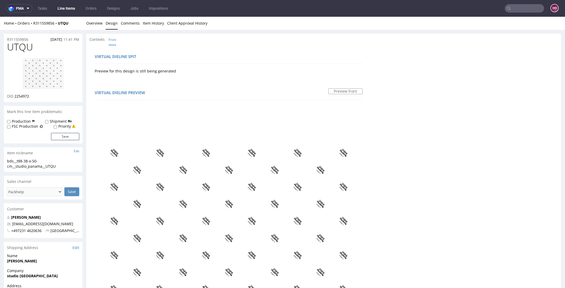
click at [48, 68] on img at bounding box center [43, 74] width 42 height 32
click at [82, 21] on div "Home Orders R311559856 UTQU" at bounding box center [43, 23] width 79 height 5
click at [86, 25] on link "Overview" at bounding box center [94, 23] width 16 height 13
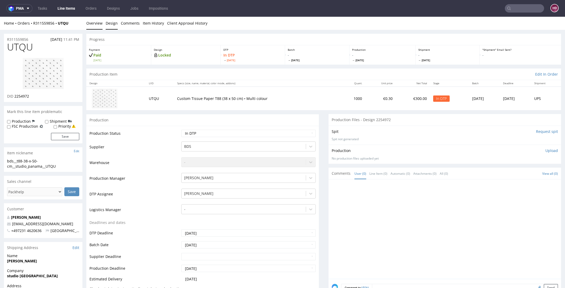
click at [107, 24] on link "Design" at bounding box center [112, 23] width 12 height 13
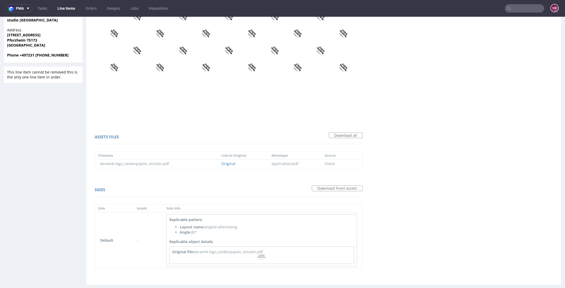
scroll to position [267, 0]
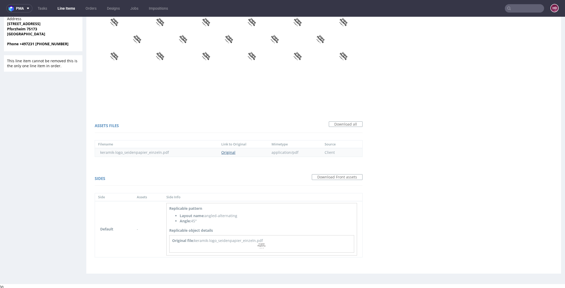
click at [227, 153] on link "Original" at bounding box center [228, 152] width 14 height 5
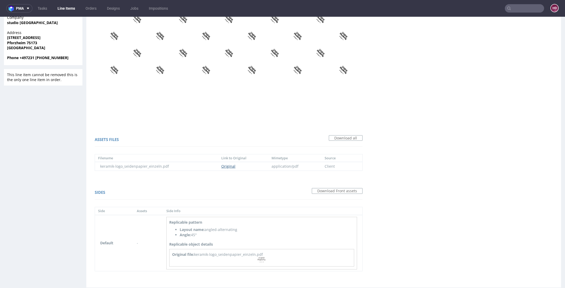
scroll to position [0, 0]
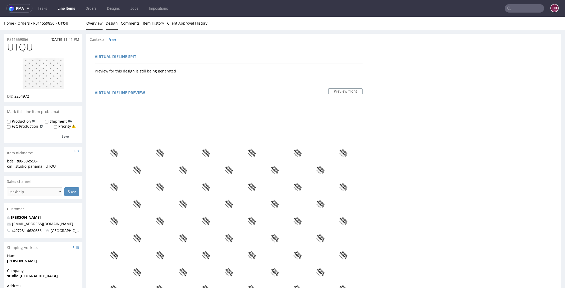
click at [97, 24] on link "Overview" at bounding box center [94, 23] width 16 height 13
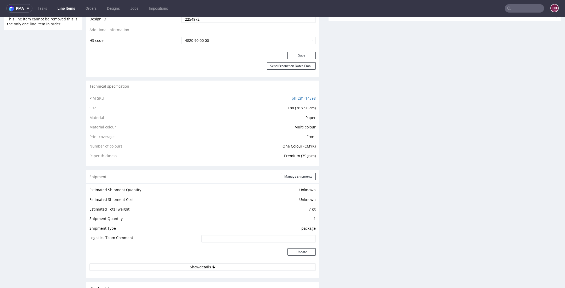
scroll to position [310, 0]
click at [283, 64] on button "Send Production Dates Email" at bounding box center [291, 64] width 49 height 7
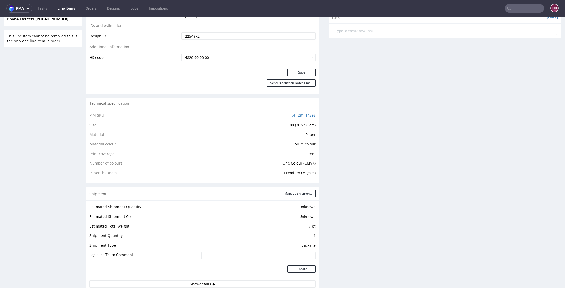
scroll to position [0, 0]
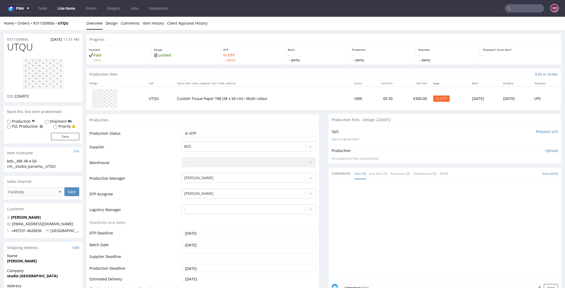
click at [34, 47] on h1 "UTQU" at bounding box center [43, 47] width 72 height 10
drag, startPoint x: 30, startPoint y: 47, endPoint x: -13, endPoint y: 45, distance: 42.7
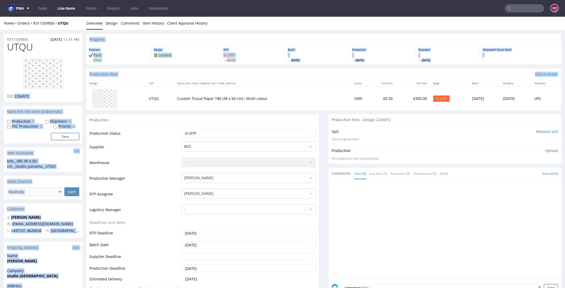
drag, startPoint x: 14, startPoint y: 95, endPoint x: 97, endPoint y: 112, distance: 84.7
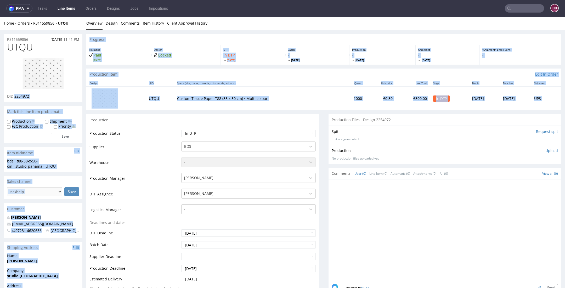
copy div "2254972 Mark this line item problematic Production Shipment FSC Production Prio…"
click at [50, 92] on link at bounding box center [43, 73] width 42 height 41
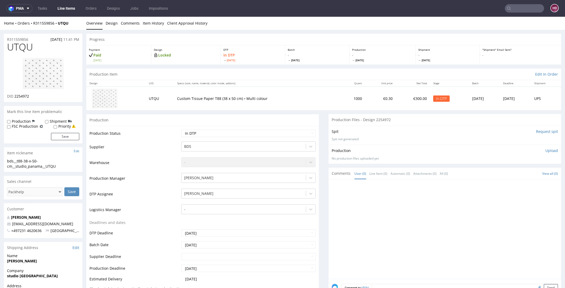
click at [9, 71] on div at bounding box center [43, 73] width 72 height 41
drag, startPoint x: 15, startPoint y: 97, endPoint x: 32, endPoint y: 97, distance: 17.5
click at [32, 97] on div "DID 2254972" at bounding box center [43, 96] width 72 height 5
copy span "2254972"
click at [108, 25] on link "Design" at bounding box center [112, 23] width 12 height 13
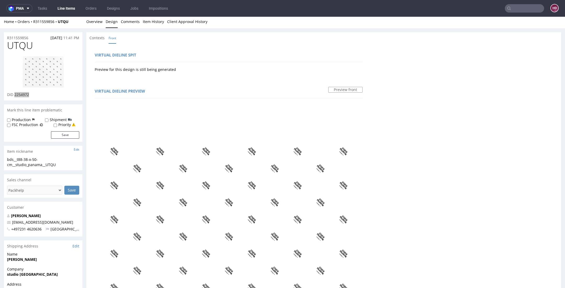
scroll to position [1, 0]
click at [33, 71] on img at bounding box center [43, 73] width 42 height 32
click at [0, 16] on html "Production Shipped DTP Orders Offers Shipments Designs Promotions Users Jobs Ad…" at bounding box center [282, 286] width 565 height 540
drag, startPoint x: 56, startPoint y: 159, endPoint x: 63, endPoint y: 162, distance: 7.4
click at [57, 159] on div "bds__t88-38-x-50-cm__studio_panama__UTQU" at bounding box center [43, 163] width 72 height 10
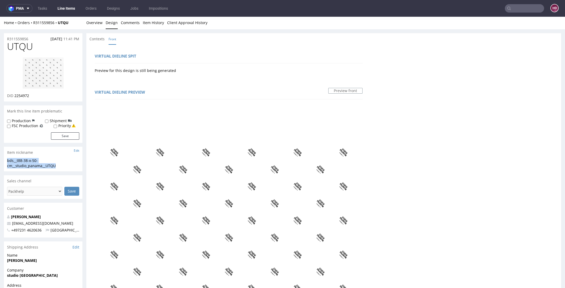
drag, startPoint x: 59, startPoint y: 166, endPoint x: -5, endPoint y: 160, distance: 65.0
click at [0, 160] on html "Production Shipped DTP Orders Offers Shipments Designs Promotions Users Jobs Ad…" at bounding box center [282, 286] width 565 height 540
copy div "bds__t88-38-x-50-cm__studio_panama__UTQU"
click at [34, 39] on div "R311559856 30.08.2025 11:41 PM" at bounding box center [43, 37] width 79 height 8
drag, startPoint x: 30, startPoint y: 39, endPoint x: 8, endPoint y: 38, distance: 21.7
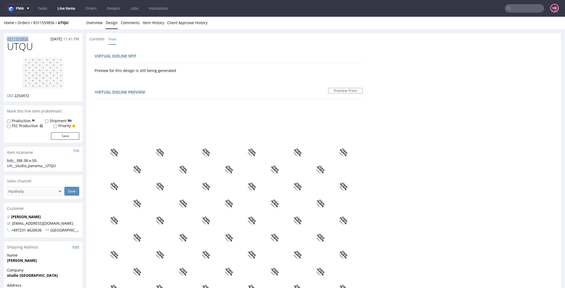
click at [8, 38] on div "R311559856 30.08.2025 11:41 PM" at bounding box center [43, 37] width 79 height 8
copy p "R311559856"
drag, startPoint x: 40, startPoint y: 95, endPoint x: 31, endPoint y: 116, distance: 23.0
click at [14, 96] on div "DID 2254972" at bounding box center [43, 95] width 72 height 5
copy span "2254972"
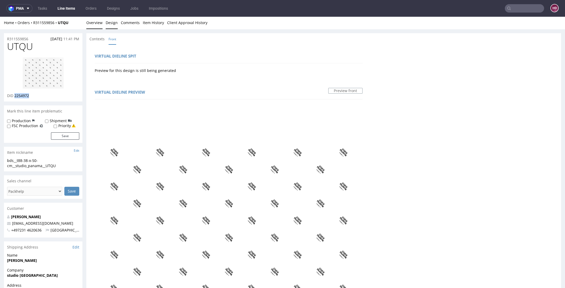
click at [91, 24] on link "Overview" at bounding box center [94, 22] width 16 height 13
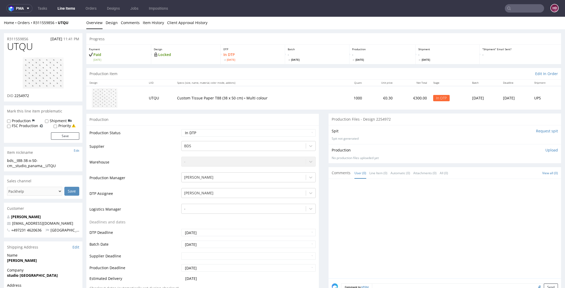
click at [546, 151] on p "Upload" at bounding box center [552, 150] width 13 height 5
click at [508, 173] on div "Add files" at bounding box center [521, 174] width 26 height 8
type input "C:\fakepath\bds__t88-38-x-50-cm__studio_panama__UTQU__d2254972__oR311559856.pdf"
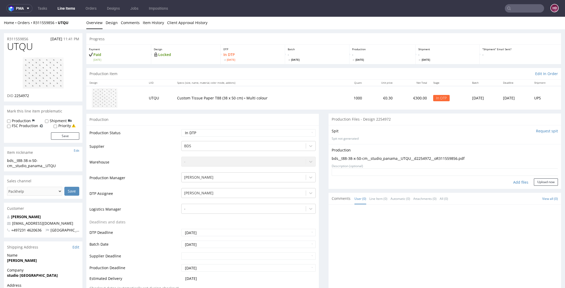
click at [530, 177] on form "Add files Upload now" at bounding box center [445, 177] width 226 height 17
click at [534, 182] on button "Upload now" at bounding box center [546, 181] width 24 height 7
click at [270, 134] on select "Waiting for Artwork Waiting for Diecut Waiting for Mockup Waiting for DTP Waiti…" at bounding box center [248, 132] width 135 height 7
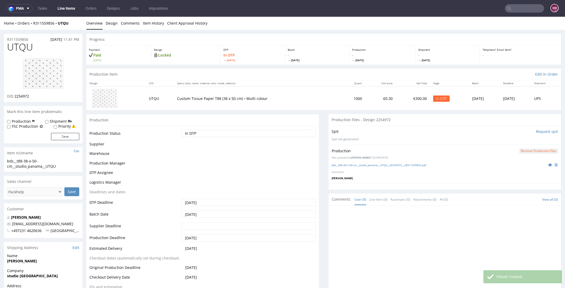
scroll to position [0, 0]
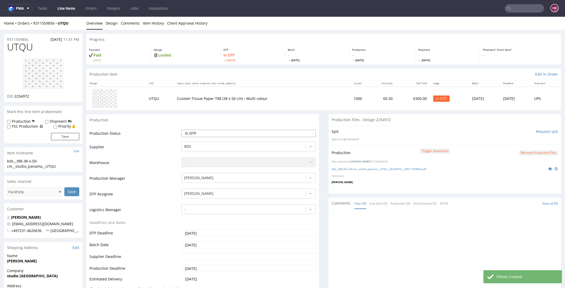
click at [245, 134] on select "Waiting for Artwork Waiting for Diecut Waiting for Mockup Waiting for DTP Waiti…" at bounding box center [248, 133] width 135 height 7
select select "dtp_production_ready"
click at [181, 130] on select "Waiting for Artwork Waiting for Diecut Waiting for Mockup Waiting for DTP Waiti…" at bounding box center [248, 133] width 135 height 7
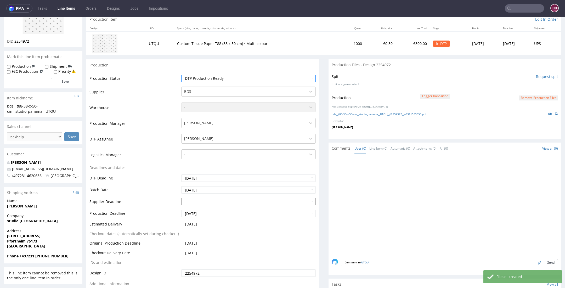
scroll to position [175, 0]
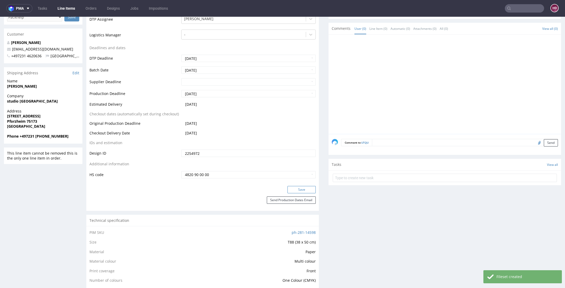
click at [295, 186] on button "Save" at bounding box center [302, 189] width 28 height 7
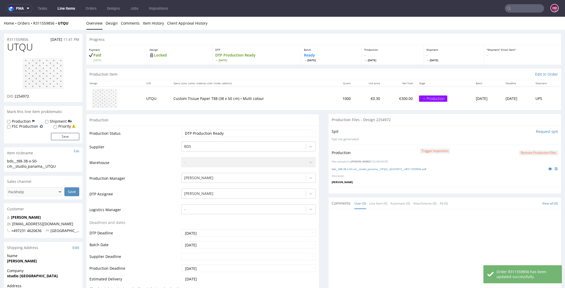
click at [69, 9] on link "Line Items" at bounding box center [66, 8] width 24 height 8
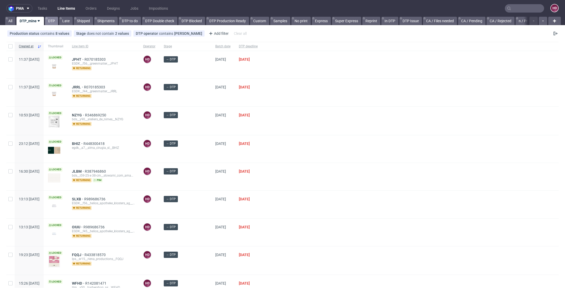
click at [47, 20] on link "DTP" at bounding box center [51, 21] width 13 height 8
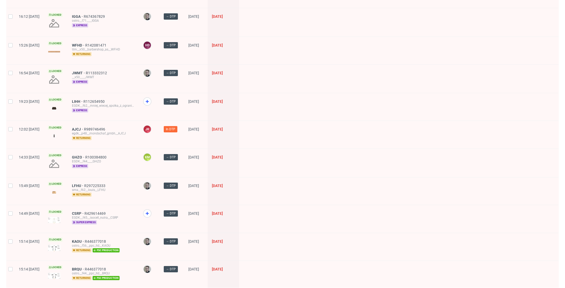
scroll to position [264, 0]
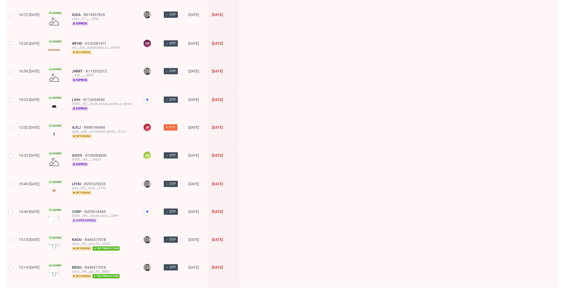
click at [97, 218] on span "super express" at bounding box center [84, 220] width 25 height 4
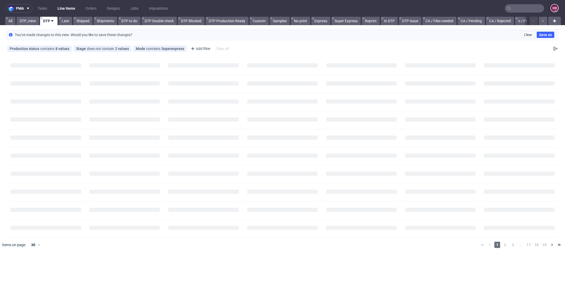
scroll to position [0, 0]
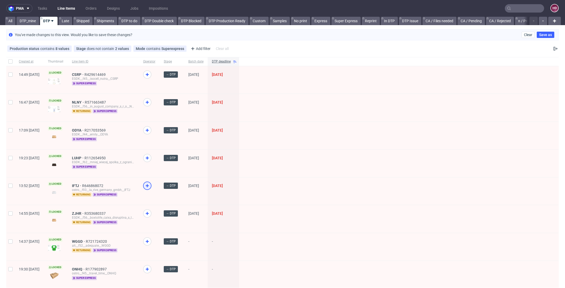
click at [149, 184] on use at bounding box center [147, 185] width 3 height 3
click at [150, 127] on icon at bounding box center [147, 130] width 6 height 6
click at [85, 73] on span "CSRP" at bounding box center [78, 74] width 13 height 4
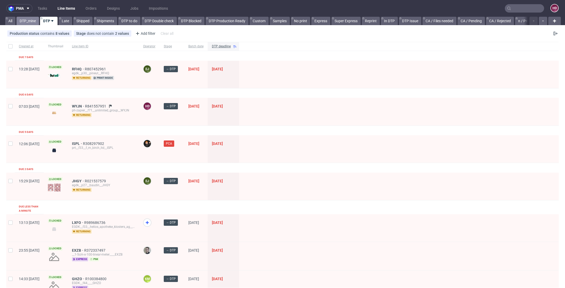
click at [20, 22] on link "DTP_mine" at bounding box center [27, 21] width 23 height 8
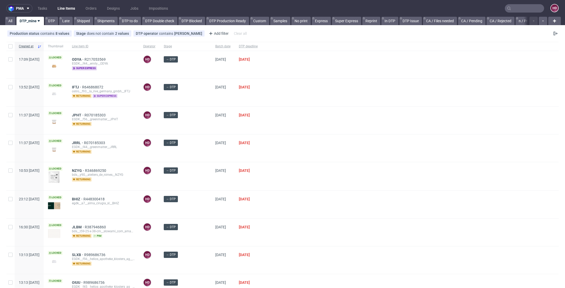
click at [117, 95] on span "super express" at bounding box center [105, 96] width 25 height 4
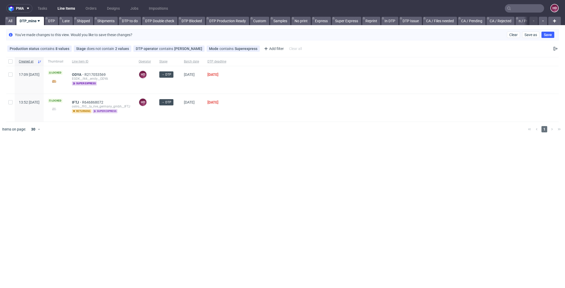
click at [117, 111] on span "super express" at bounding box center [105, 111] width 25 height 4
click at [55, 21] on link "DTP" at bounding box center [51, 21] width 13 height 8
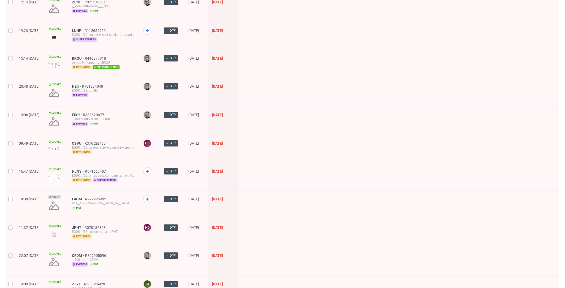
scroll to position [389, 0]
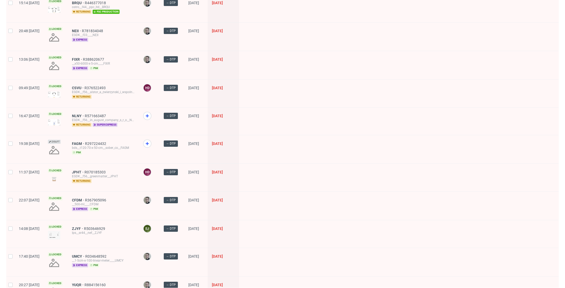
click at [128, 118] on div "EGDK__f56__in_august_company_s_r_o__NLNY" at bounding box center [103, 120] width 63 height 4
click at [117, 123] on span "super express" at bounding box center [105, 125] width 25 height 4
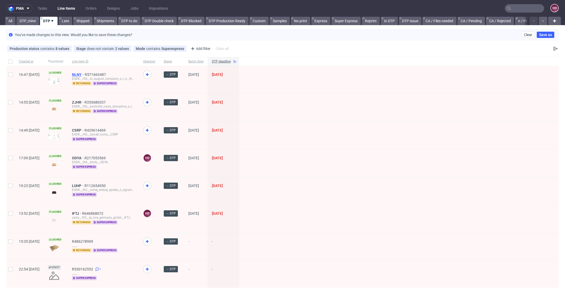
click at [85, 74] on span "NLNY" at bounding box center [78, 74] width 13 height 4
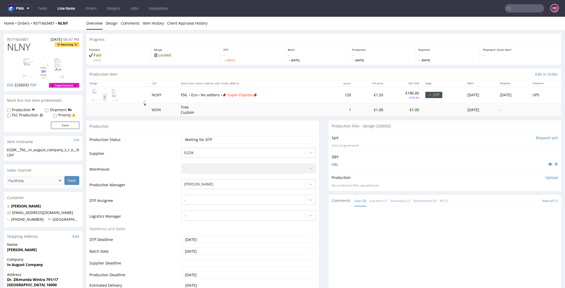
click at [338, 163] on link "2379216-box-eu-mailer-box-56-cardboard-natural-print-monochrome-foil-none-ai.ai" at bounding box center [335, 164] width 6 height 4
click at [110, 24] on link "Design" at bounding box center [112, 23] width 12 height 13
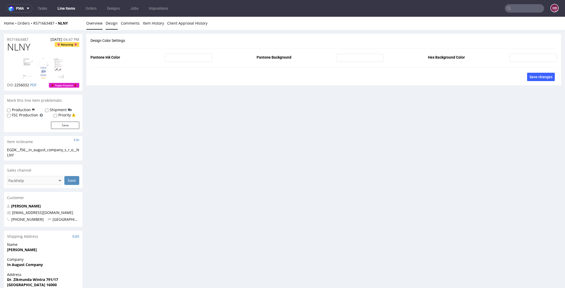
click at [98, 25] on link "Overview" at bounding box center [94, 23] width 16 height 13
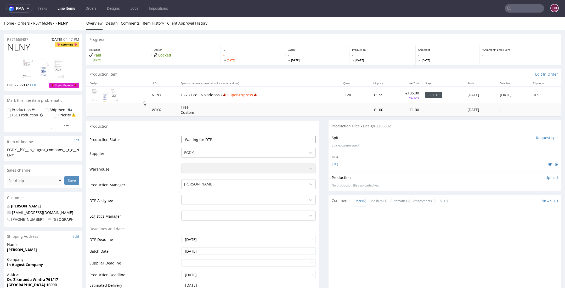
click at [215, 138] on select "Waiting for Artwork Waiting for Diecut Waiting for Mockup Waiting for DTP Waiti…" at bounding box center [248, 139] width 135 height 7
click at [193, 205] on td "-" at bounding box center [248, 202] width 136 height 16
click at [193, 200] on div at bounding box center [243, 200] width 119 height 6
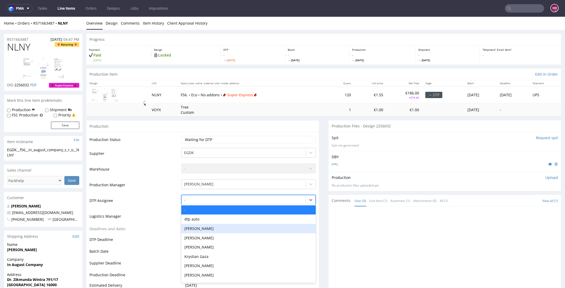
click at [197, 226] on div "[PERSON_NAME]" at bounding box center [248, 228] width 135 height 9
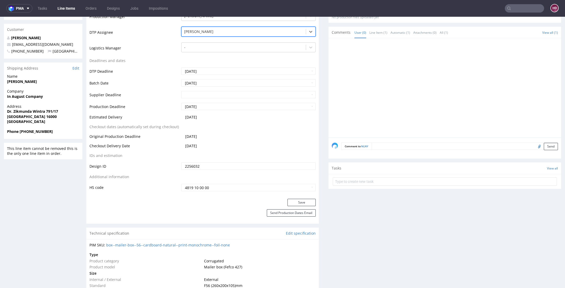
scroll to position [175, 0]
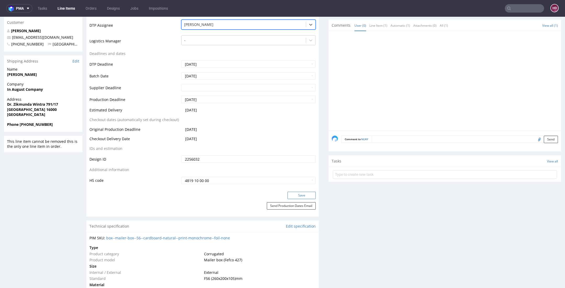
click at [289, 196] on button "Save" at bounding box center [302, 195] width 28 height 7
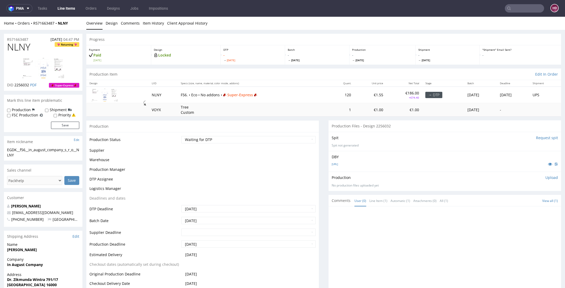
scroll to position [172, 0]
